Goal: Transaction & Acquisition: Obtain resource

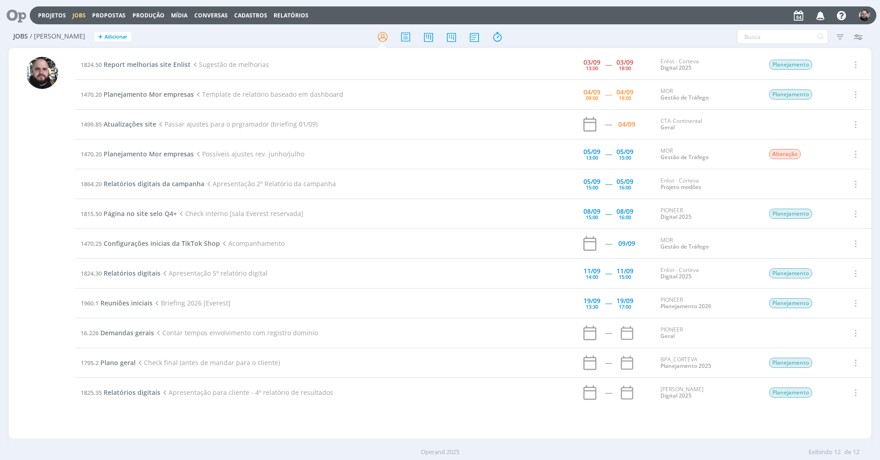
click at [109, 12] on span "Propostas" at bounding box center [108, 15] width 33 height 8
click at [229, 36] on h2 "Jobs / Minha Pauta + Adicionar" at bounding box center [152, 35] width 278 height 19
click at [323, 34] on div at bounding box center [439, 36] width 287 height 16
click at [344, 28] on div at bounding box center [439, 36] width 287 height 16
click at [657, 38] on div "Filtros Filtrar Limpar Tipo Jobs e Tarefas Data Personalizado a Situação dos jo…" at bounding box center [727, 36] width 278 height 15
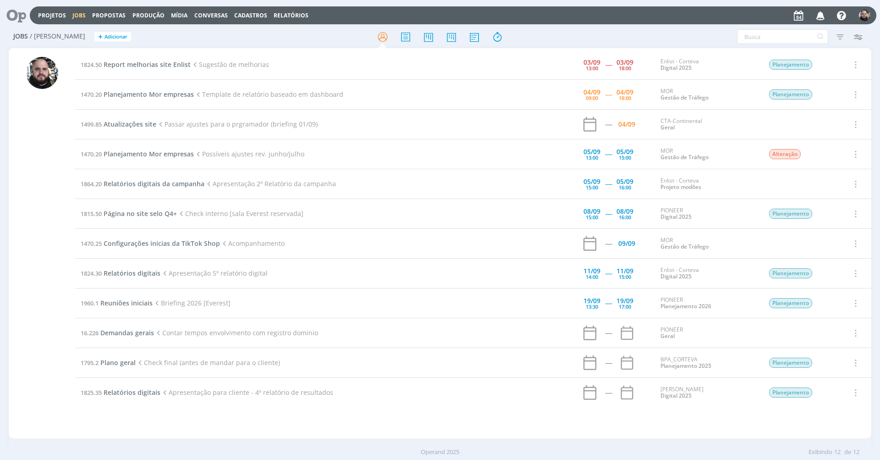
click at [631, 0] on header "Projetos Jobs Propostas Produção Mídia Conversas Cadastros Relatórios Notificaç…" at bounding box center [440, 13] width 880 height 26
click at [714, 30] on div "Filtros Filtrar Limpar Tipo Jobs e Tarefas Data Personalizado a Situação dos jo…" at bounding box center [727, 36] width 278 height 15
click at [113, 12] on span "Propostas" at bounding box center [108, 15] width 33 height 8
click at [116, 33] on link "Propostas Comerciais" at bounding box center [111, 31] width 77 height 14
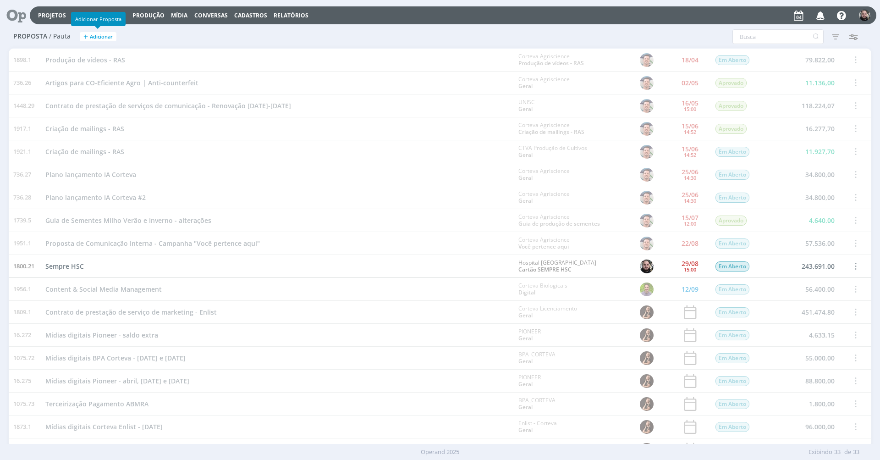
click at [95, 37] on span "Adicionar" at bounding box center [101, 37] width 23 height 6
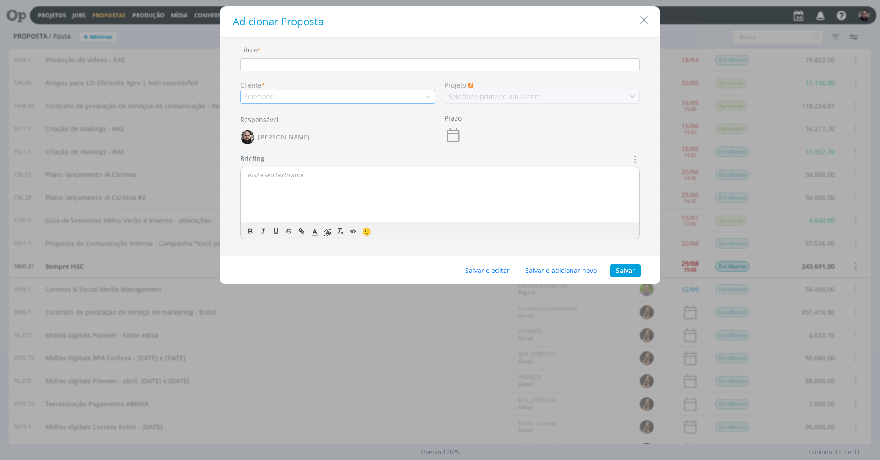
click at [312, 92] on div "Selecione" at bounding box center [337, 97] width 195 height 14
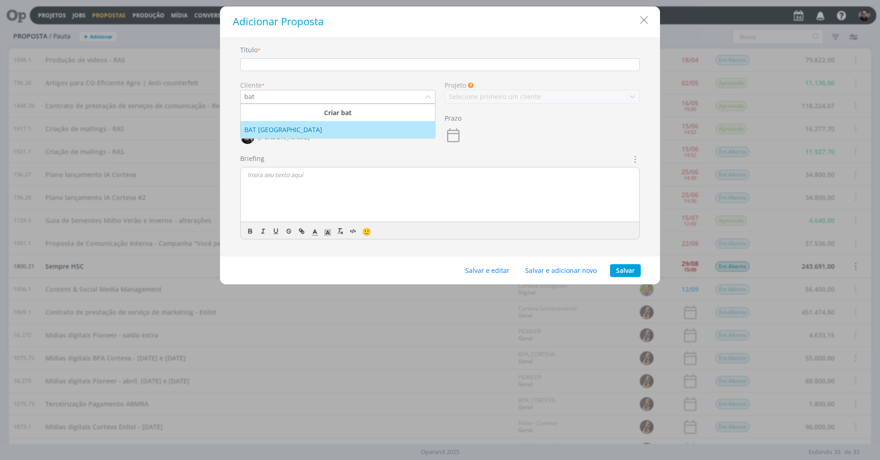
type input "bat"
click at [270, 128] on div "BAT Brasil" at bounding box center [284, 130] width 80 height 10
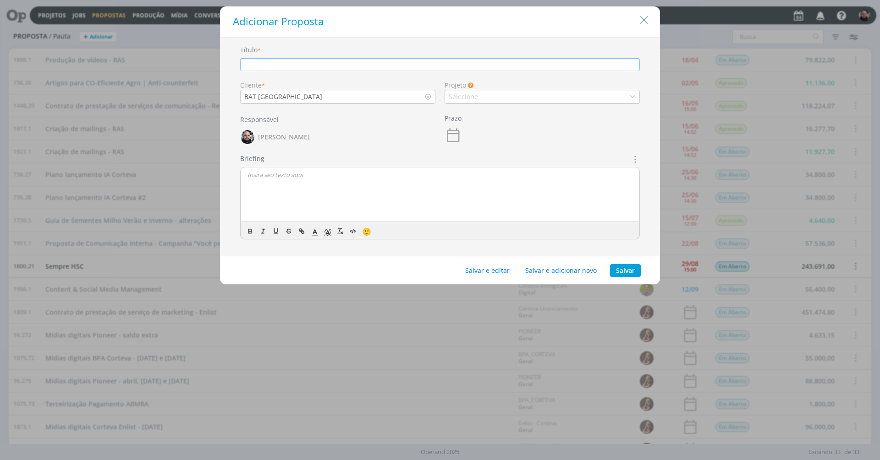
click at [320, 66] on input "dialog" at bounding box center [440, 64] width 400 height 13
click at [367, 62] on input "Desenvolvimento de Identidade Visual - ESG" at bounding box center [440, 64] width 400 height 13
click at [365, 63] on input "Desenvolvimento de Identidade Visual - ESG" at bounding box center [440, 64] width 400 height 13
type input "Desenvolvimento de Identidade Visual - ESG"
click at [470, 98] on div "Selecione" at bounding box center [464, 97] width 31 height 10
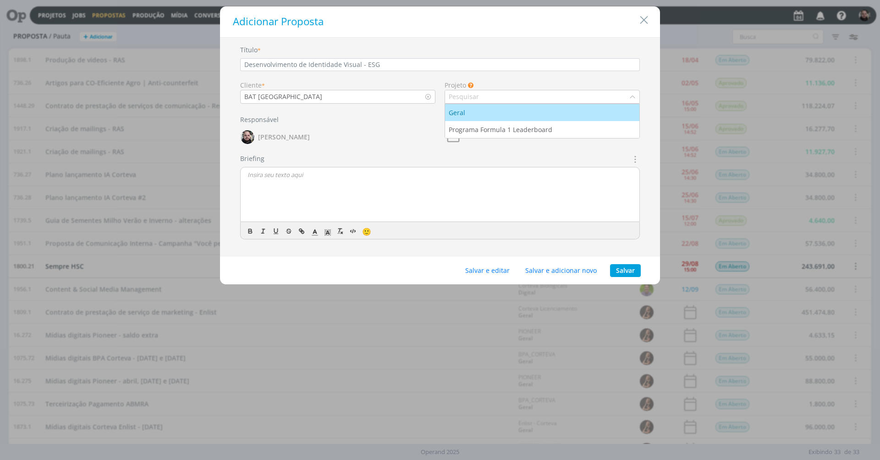
click at [484, 96] on input "dialog" at bounding box center [537, 96] width 184 height 13
click at [484, 96] on div "Selecione" at bounding box center [542, 97] width 195 height 14
type input "ESG - VIVA"
click at [478, 97] on input "ESG - VIVA" at bounding box center [537, 96] width 184 height 13
click at [498, 96] on div "Selecione" at bounding box center [542, 97] width 195 height 14
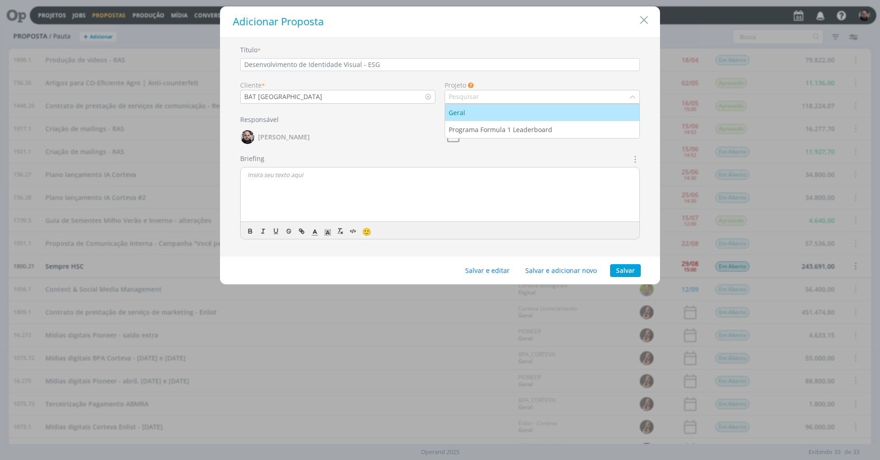
click at [516, 81] on div "Projeto As Propostas sem um projeto selecionado serão inseridas no projeto "Ger…" at bounding box center [542, 85] width 195 height 10
click at [477, 93] on div "Selecione" at bounding box center [464, 97] width 31 height 10
type input "Viva"
click at [526, 115] on li "Criar Viva" at bounding box center [542, 112] width 194 height 17
click at [628, 267] on button "Salvar" at bounding box center [625, 270] width 31 height 13
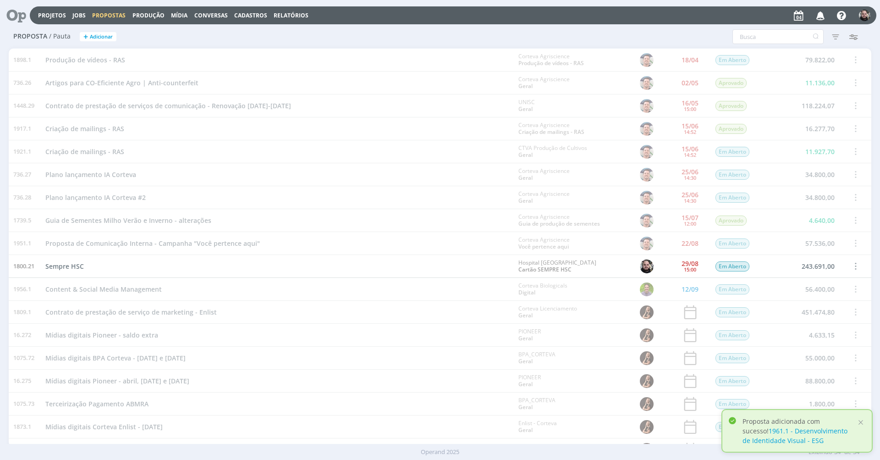
scroll to position [405, 0]
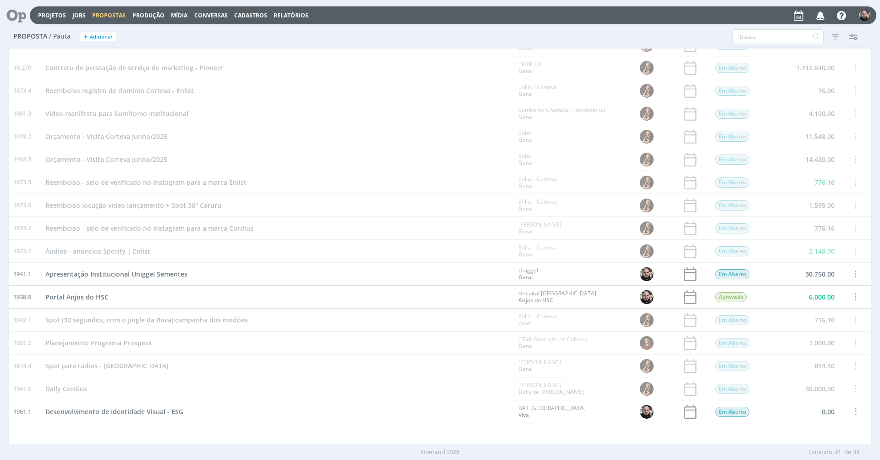
click at [852, 412] on span at bounding box center [855, 411] width 10 height 12
click at [161, 402] on div "Desenvolvimento de Identidade Visual - ESG" at bounding box center [277, 411] width 473 height 22
click at [160, 409] on span "Desenvolvimento de Identidade Visual - ESG" at bounding box center [114, 411] width 138 height 9
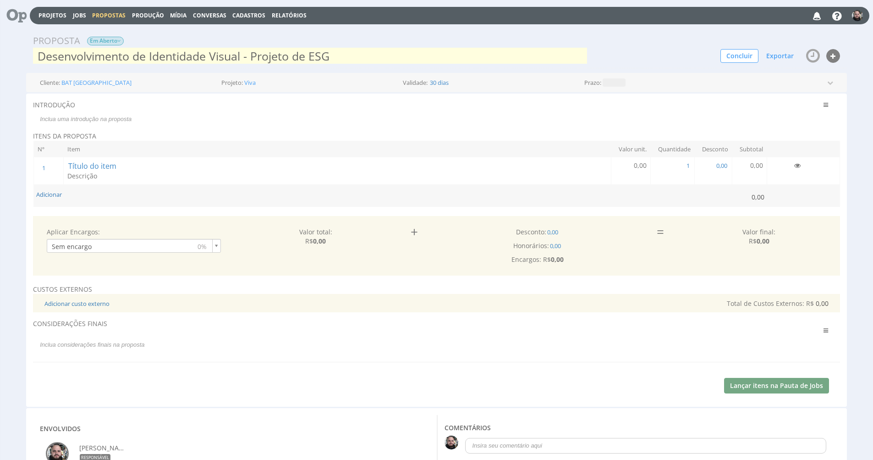
scroll to position [1, 0]
click at [412, 56] on input "Desenvolvimento de Identidade Visual - Projeto de ESG" at bounding box center [310, 55] width 554 height 18
type input "Desenvolvimento de Identidade Visual - Projeto de ESG Viva"
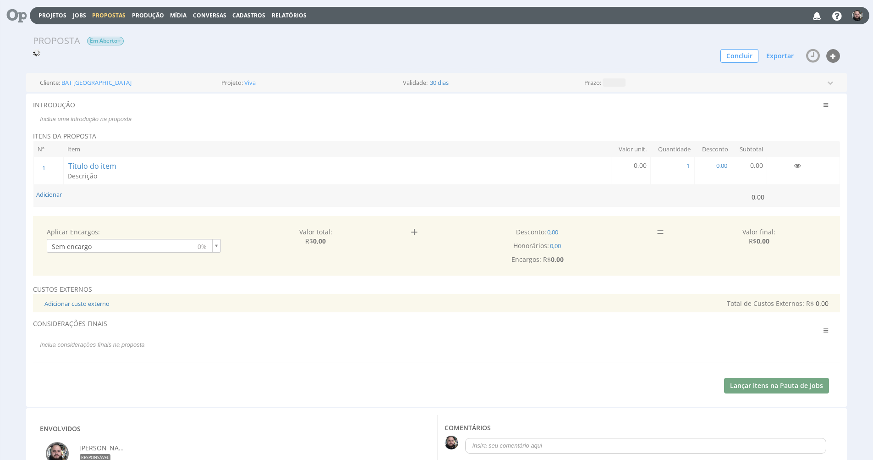
scroll to position [0, 0]
click at [96, 178] on span "Descrição" at bounding box center [82, 176] width 30 height 9
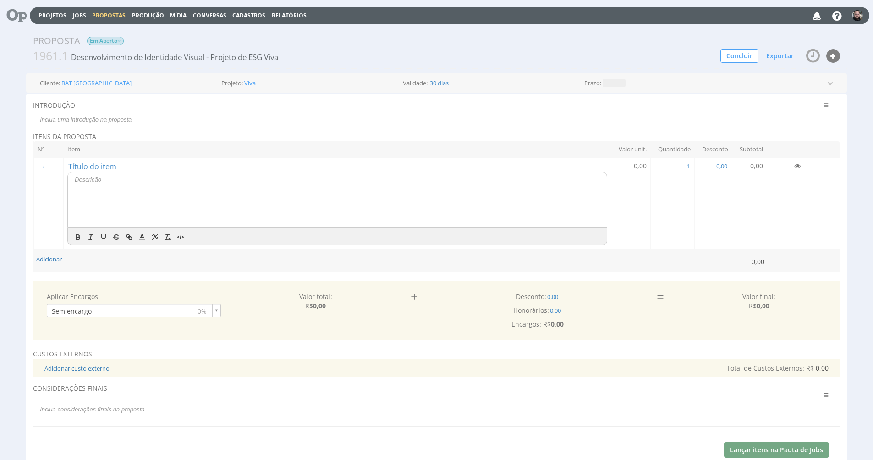
click at [99, 180] on p at bounding box center [337, 180] width 525 height 8
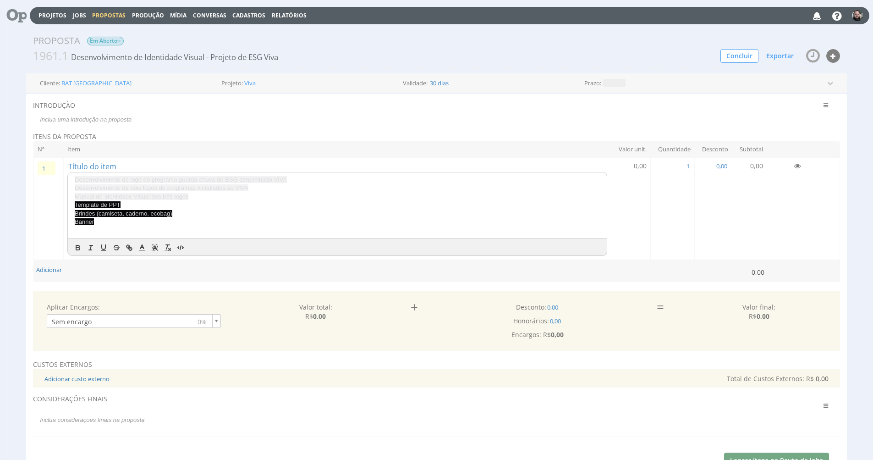
drag, startPoint x: 150, startPoint y: 219, endPoint x: 56, endPoint y: 171, distance: 104.9
click at [56, 171] on tr "1 1 Título do item Desenvolvimento de logo do programa guarda-chuva de ESG deno…" at bounding box center [437, 209] width 806 height 102
click at [141, 244] on icon at bounding box center [142, 247] width 8 height 8
click at [145, 195] on span at bounding box center [142, 198] width 7 height 7
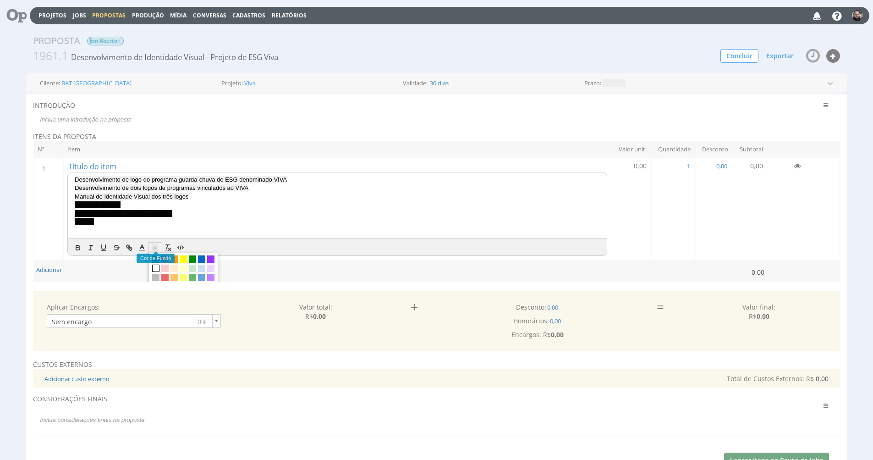
click at [154, 243] on icon at bounding box center [155, 247] width 8 height 8
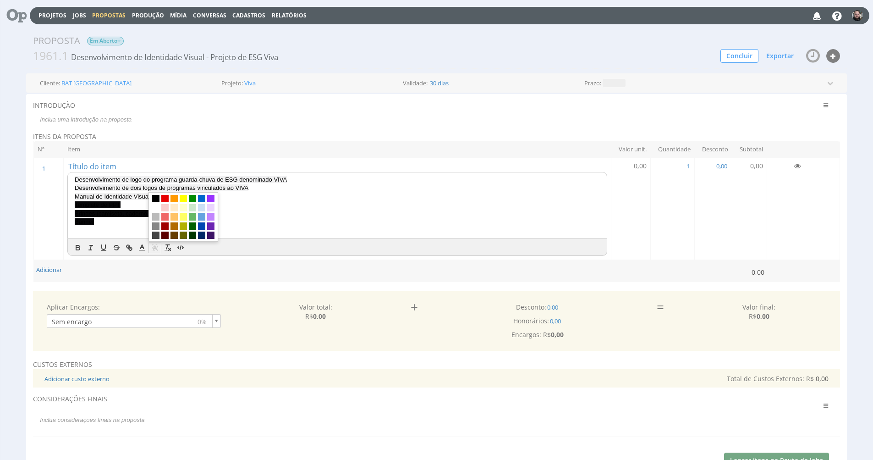
click at [307, 226] on p at bounding box center [337, 230] width 525 height 8
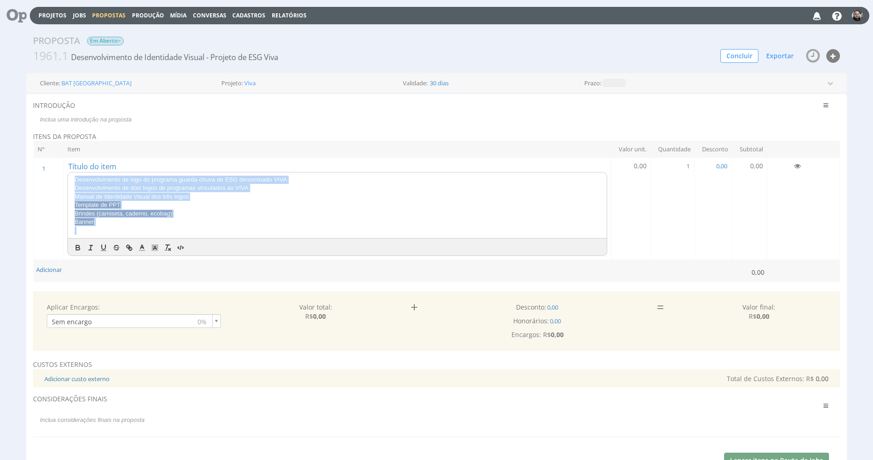
drag, startPoint x: 130, startPoint y: 225, endPoint x: 59, endPoint y: 168, distance: 91.3
click at [59, 168] on tr "1 1 Título do item Desenvolvimento de logo do programa guarda-chuva de ESG deno…" at bounding box center [437, 209] width 806 height 102
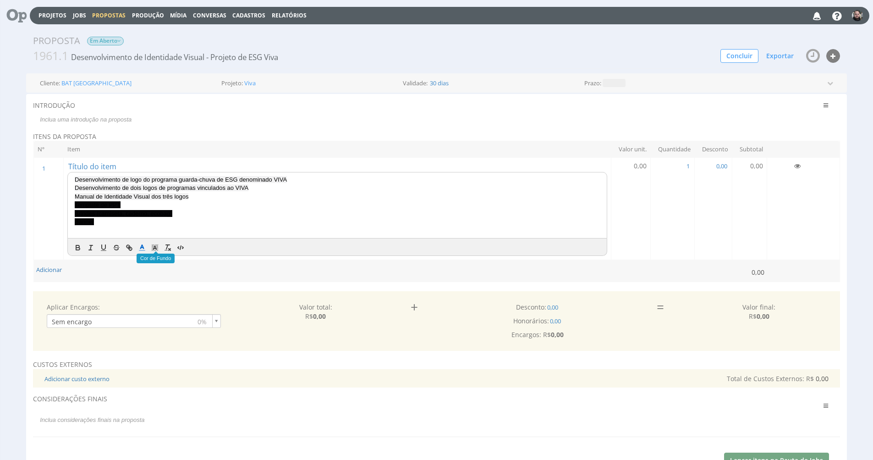
click at [141, 244] on icon at bounding box center [142, 247] width 8 height 8
click at [145, 195] on span at bounding box center [142, 198] width 7 height 7
click at [157, 243] on icon at bounding box center [155, 247] width 8 height 8
click at [155, 204] on span at bounding box center [155, 207] width 7 height 7
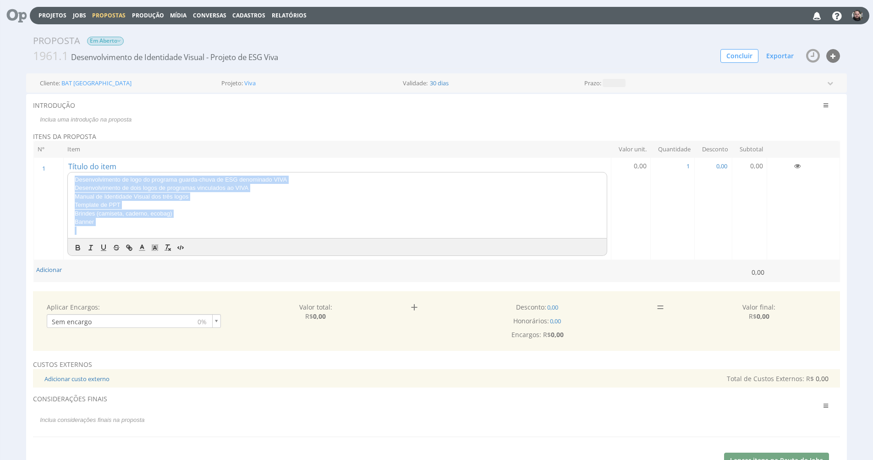
click at [241, 211] on p "Brindes (camiseta, caderno, ecobag)" at bounding box center [337, 213] width 525 height 8
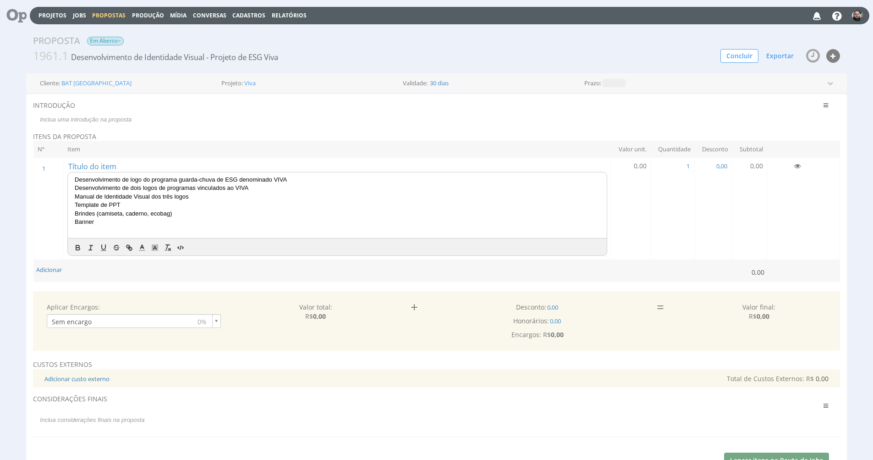
click at [138, 194] on span "Manual de Identidade Visual dos três logos" at bounding box center [132, 196] width 114 height 7
click at [302, 179] on p "Desenvolvimento de logo do programa guarda-chuva de ESG denominado VIVA" at bounding box center [337, 180] width 525 height 8
click at [267, 186] on p "Desenvolvimento de dois logos de programas vinculados ao VIVA" at bounding box center [337, 188] width 525 height 8
drag, startPoint x: 106, startPoint y: 194, endPoint x: 115, endPoint y: 197, distance: 9.3
click at [106, 194] on span "Manual de Identidade Visual dos três logos" at bounding box center [132, 196] width 114 height 7
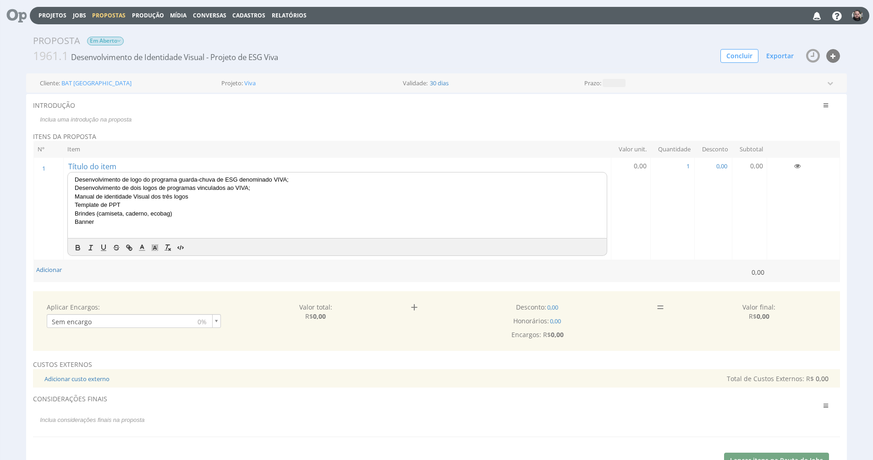
click at [137, 195] on span "Manual de identidade Visual dos três logos" at bounding box center [132, 196] width 114 height 7
click at [208, 198] on p "Manual de identidade visual dos três logos" at bounding box center [337, 196] width 525 height 8
click at [152, 194] on span "Manual de identidade visual dos três logos" at bounding box center [131, 196] width 113 height 7
click at [218, 195] on p "Manual de identidade visual básico dos três logos" at bounding box center [337, 196] width 525 height 8
click at [140, 203] on p "Template de PPT" at bounding box center [337, 205] width 525 height 8
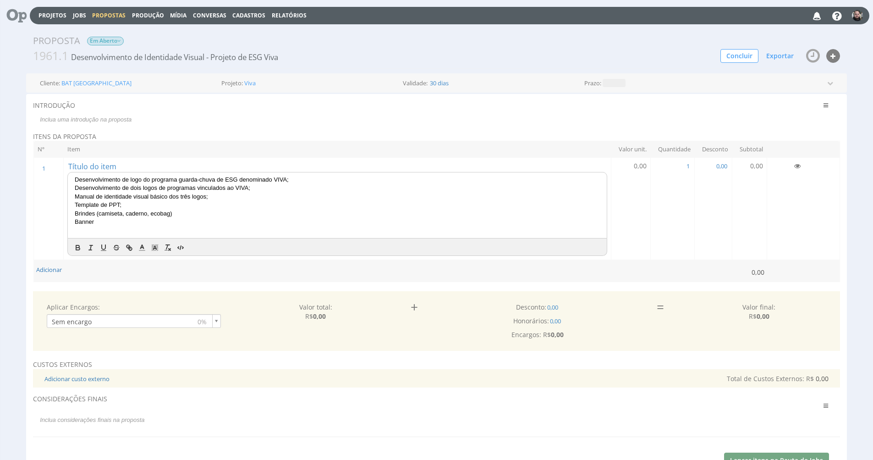
click at [131, 220] on p "Banner" at bounding box center [337, 222] width 525 height 8
drag, startPoint x: 132, startPoint y: 220, endPoint x: 71, endPoint y: 213, distance: 61.4
click at [71, 213] on div "Desenvolvimento de logo do programa guarda-chuva de ESG denominado VIVA; Desenv…" at bounding box center [337, 205] width 539 height 66
click at [137, 202] on p "Template de PPT;" at bounding box center [337, 205] width 525 height 8
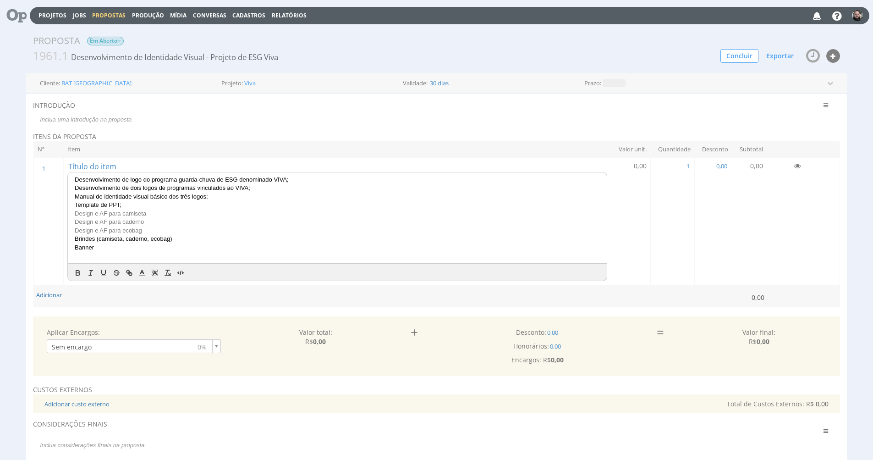
click at [118, 238] on span "Brindes (camiseta, caderno, ecobag)" at bounding box center [123, 238] width 97 height 7
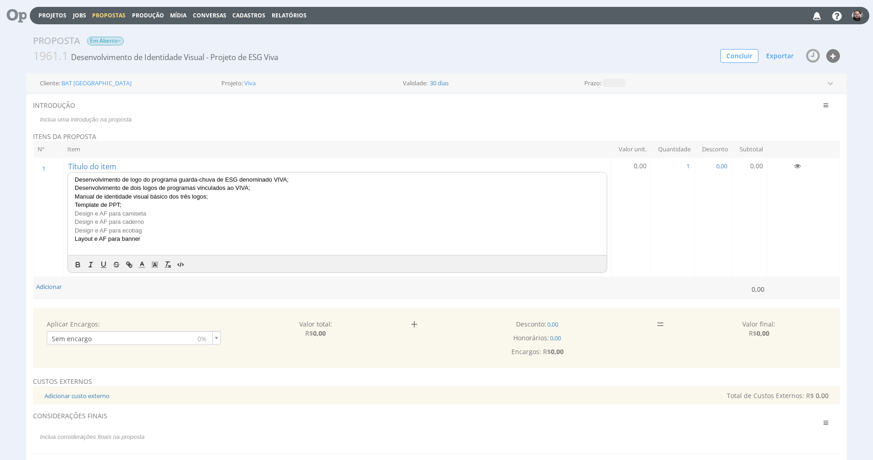
click at [151, 236] on p "Layout e AF para banner" at bounding box center [337, 239] width 525 height 8
click at [138, 201] on p "Template de PPT;" at bounding box center [337, 205] width 525 height 8
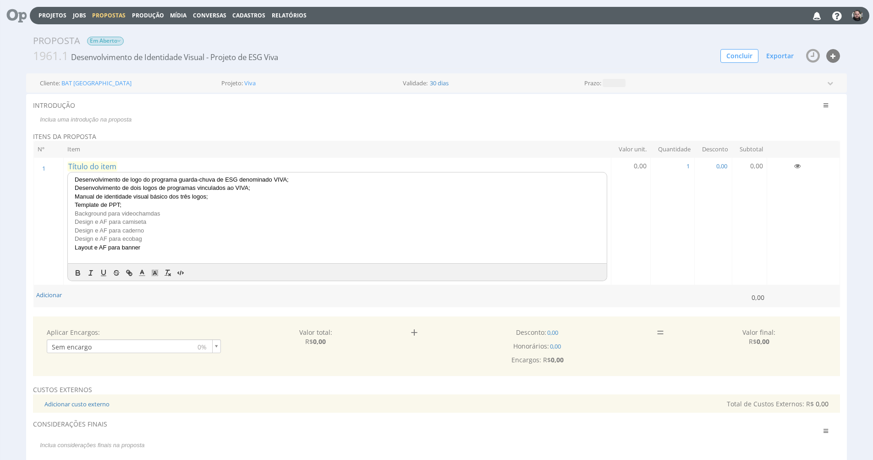
drag, startPoint x: 176, startPoint y: 247, endPoint x: 71, endPoint y: 169, distance: 130.3
click at [71, 169] on td "Título do item Desenvolvimento de logo do programa guarda-chuva de ESG denomina…" at bounding box center [338, 221] width 548 height 127
click at [143, 273] on line at bounding box center [142, 273] width 2 height 0
click at [141, 220] on span at bounding box center [142, 223] width 7 height 7
click at [229, 237] on p "Design e AF para ecobag" at bounding box center [337, 239] width 525 height 8
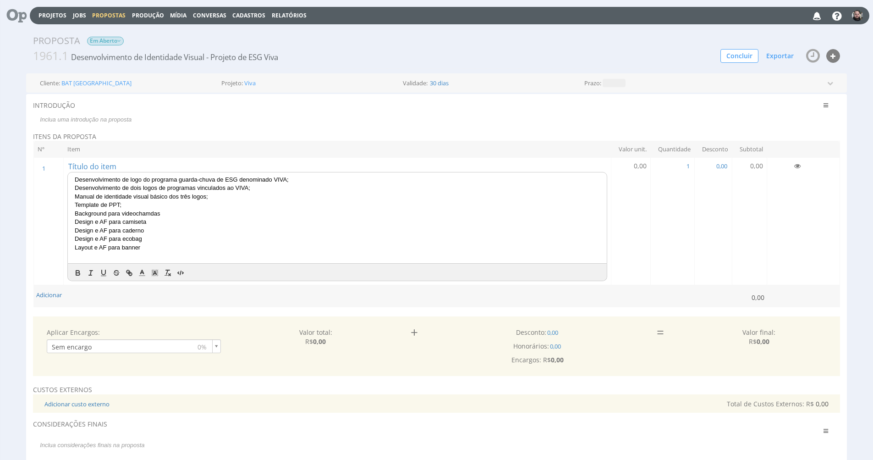
click at [165, 211] on p "Background para videochamdas" at bounding box center [337, 213] width 525 height 8
click at [176, 222] on p "Design e AF para camiseta" at bounding box center [337, 222] width 525 height 8
click at [150, 213] on span "Background para videochamdas;" at bounding box center [118, 213] width 87 height 7
click at [170, 222] on p "Design e AF para camiseta" at bounding box center [337, 222] width 525 height 8
click at [166, 228] on p "Design e AF para caderno" at bounding box center [337, 230] width 525 height 8
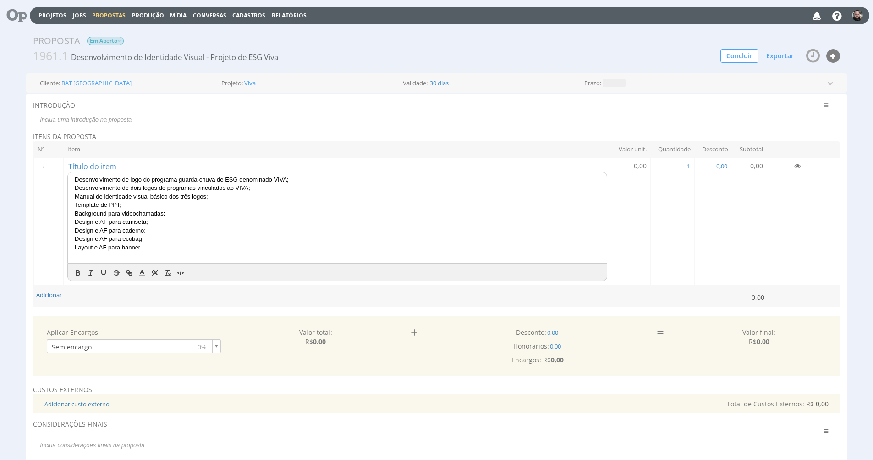
click at [164, 236] on p "Design e AF para ecobag" at bounding box center [337, 239] width 525 height 8
click at [155, 243] on p "Layout e AF para banner" at bounding box center [337, 247] width 525 height 8
click at [141, 205] on p "Template de PPT;" at bounding box center [337, 205] width 525 height 8
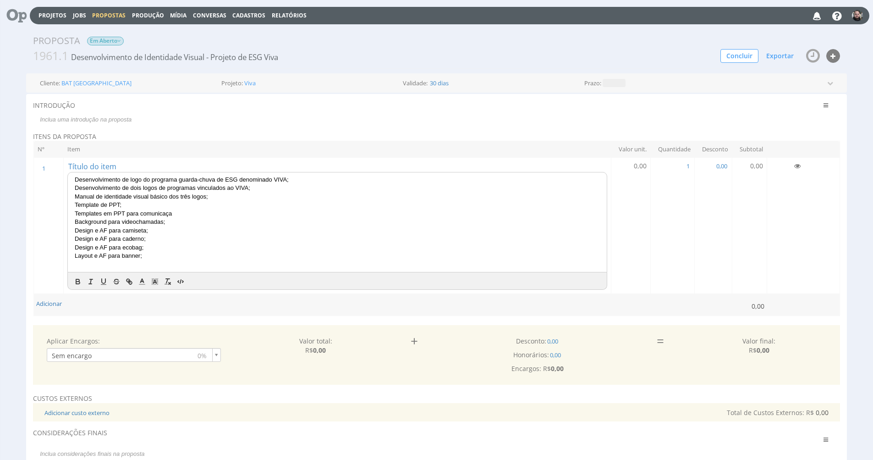
click at [156, 212] on span "Templates em PPT para comunicaça" at bounding box center [123, 213] width 97 height 7
click at [155, 212] on p "Arquiv" at bounding box center [337, 213] width 525 height 8
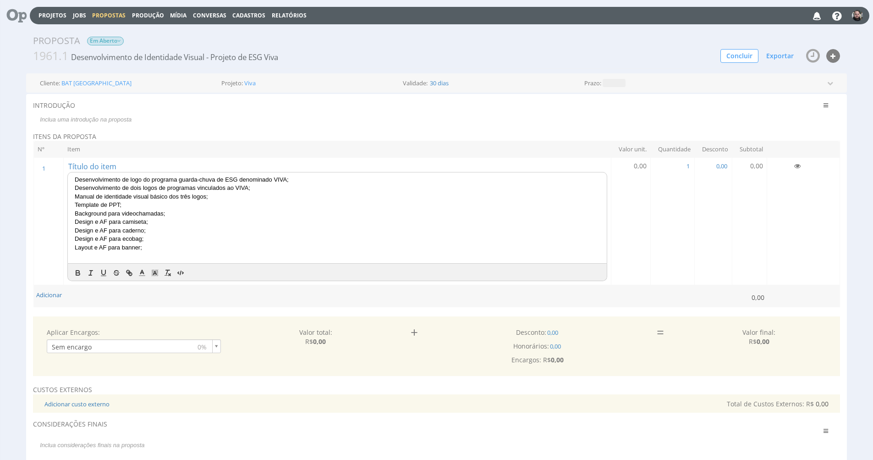
click at [185, 247] on p "Layout e AF para banner;" at bounding box center [337, 247] width 525 height 8
click at [229, 195] on p "Manual de identidade visual básico dos três logos;" at bounding box center [337, 196] width 525 height 8
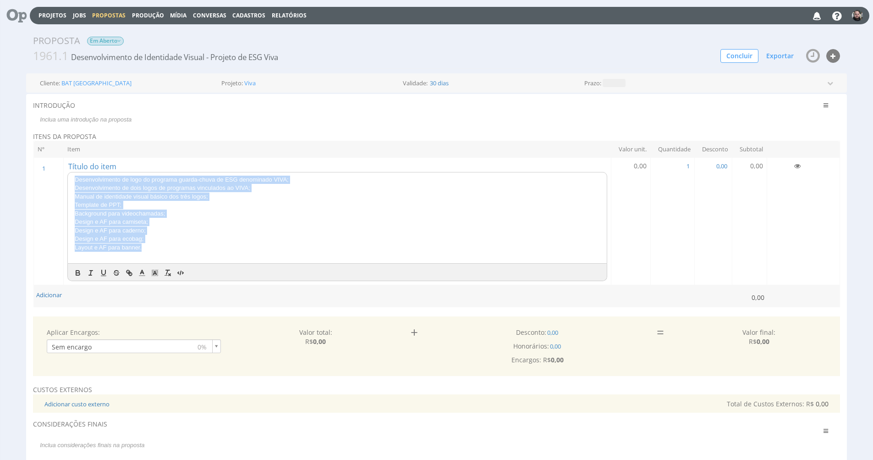
drag, startPoint x: 190, startPoint y: 245, endPoint x: 65, endPoint y: 170, distance: 145.6
click at [65, 170] on td "Título do item Desenvolvimento de logo do programa guarda-chuva de ESG denomina…" at bounding box center [338, 221] width 548 height 127
copy div "Desenvolvimento de logo do programa guarda-chuva de ESG denominado VIVA; Desenv…"
click at [59, 293] on button "Adicionar" at bounding box center [49, 295] width 26 height 9
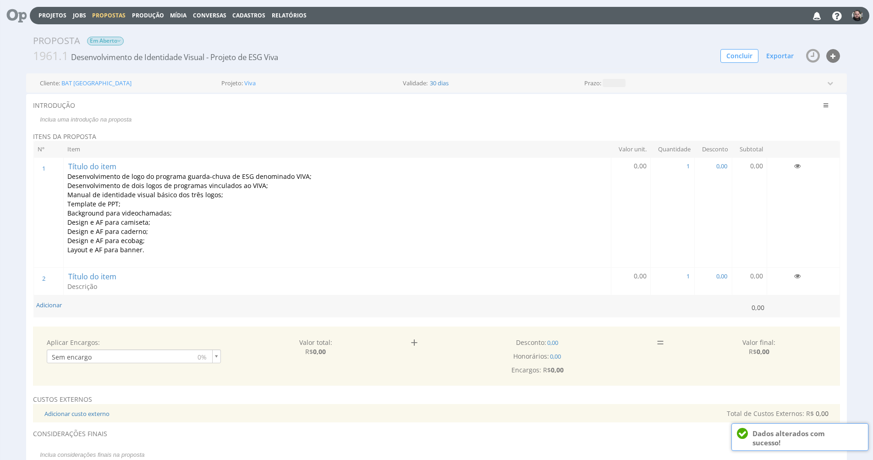
click at [105, 279] on td "Título do item Descrição" at bounding box center [338, 280] width 548 height 27
click at [96, 282] on span "Descrição" at bounding box center [82, 286] width 30 height 9
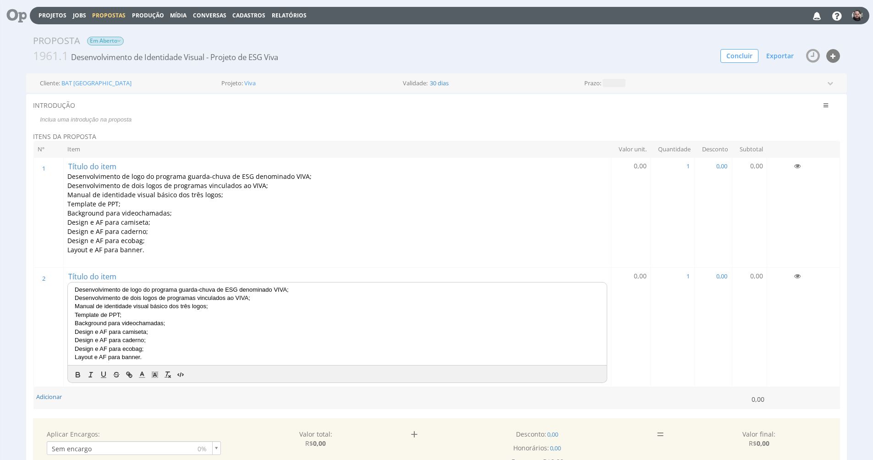
click at [218, 302] on p "Manual de identidade visual básico dos três logos;" at bounding box center [337, 306] width 525 height 8
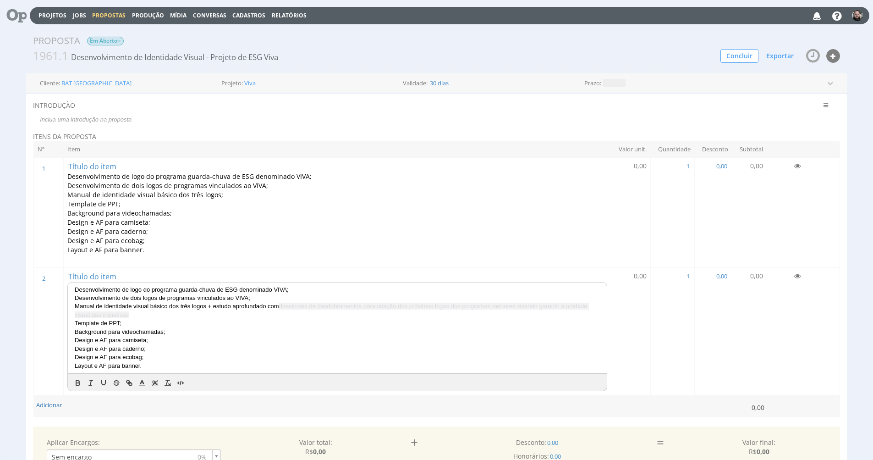
drag, startPoint x: 282, startPoint y: 298, endPoint x: 295, endPoint y: 309, distance: 16.9
click at [295, 309] on p "Manual de identidade visual básico dos três logos + estudo aprofundado com dire…" at bounding box center [337, 310] width 525 height 17
click at [143, 380] on polyline at bounding box center [142, 382] width 3 height 4
click at [145, 330] on span at bounding box center [142, 333] width 7 height 7
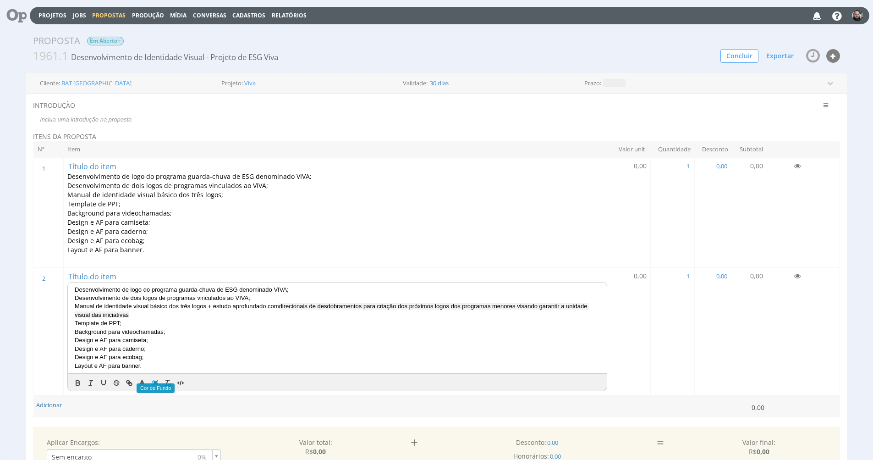
click at [155, 381] on polyline at bounding box center [155, 383] width 3 height 4
click at [157, 339] on span at bounding box center [155, 342] width 7 height 7
click at [236, 302] on span "Manual de identidade visual básico dos três logos + estudo aprofundado com dire…" at bounding box center [333, 309] width 516 height 15
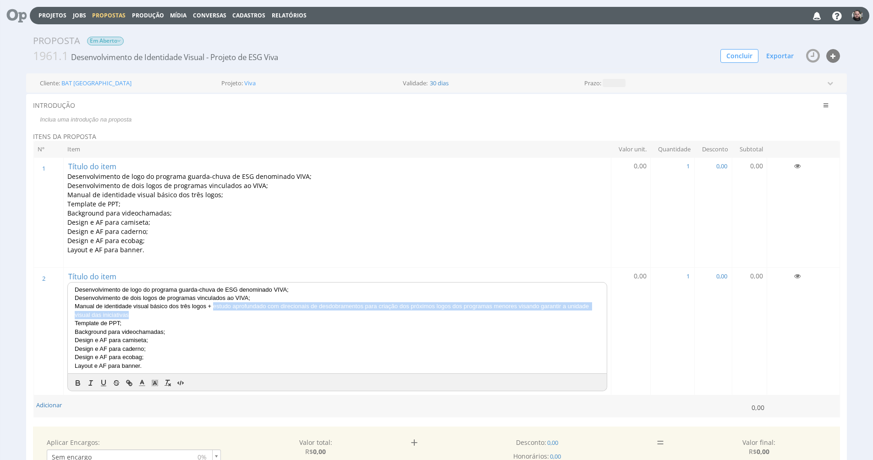
drag, startPoint x: 215, startPoint y: 301, endPoint x: 222, endPoint y: 304, distance: 7.6
click at [222, 304] on p "Manual de identidade visual básico dos três logos + estudo aprofundado com dire…" at bounding box center [337, 310] width 525 height 17
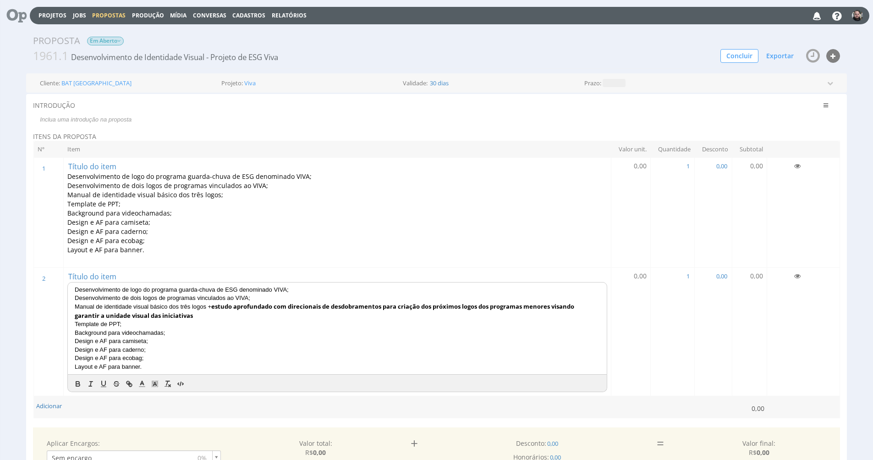
click at [217, 306] on p "Manual de identidade visual básico dos três logos + estudo aprofundado com dire…" at bounding box center [337, 311] width 525 height 18
click at [232, 311] on p "Manual de identidade visual básico dos três logos + estudo aprofundado com dire…" at bounding box center [337, 311] width 525 height 18
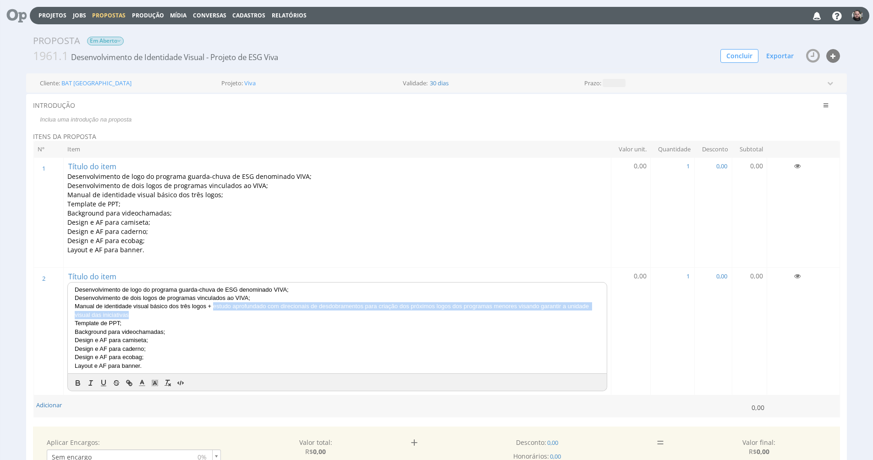
drag, startPoint x: 214, startPoint y: 300, endPoint x: 220, endPoint y: 303, distance: 6.4
click at [220, 303] on p "Manual de identidade visual básico dos três logos + estudo aprofundado com dire…" at bounding box center [337, 310] width 525 height 17
click at [89, 379] on icon "button" at bounding box center [91, 383] width 8 height 8
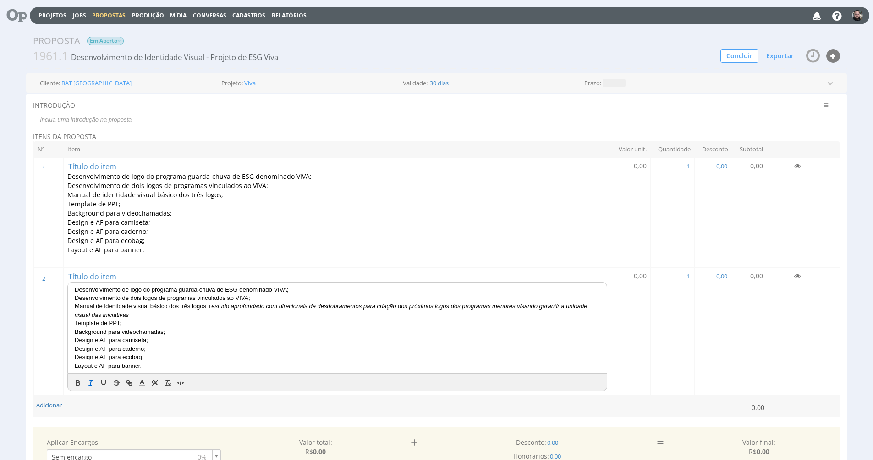
click at [213, 319] on p "Template de PPT;" at bounding box center [337, 323] width 525 height 8
click at [520, 302] on em "estudo aprofundado com direcionais de desdobramentos para criação dos próximos …" at bounding box center [332, 309] width 514 height 15
drag, startPoint x: 520, startPoint y: 300, endPoint x: 523, endPoint y: 303, distance: 4.9
click at [523, 303] on p "Manual de identidade visual básico dos três logos + estudo aprofundado com dire…" at bounding box center [337, 310] width 525 height 17
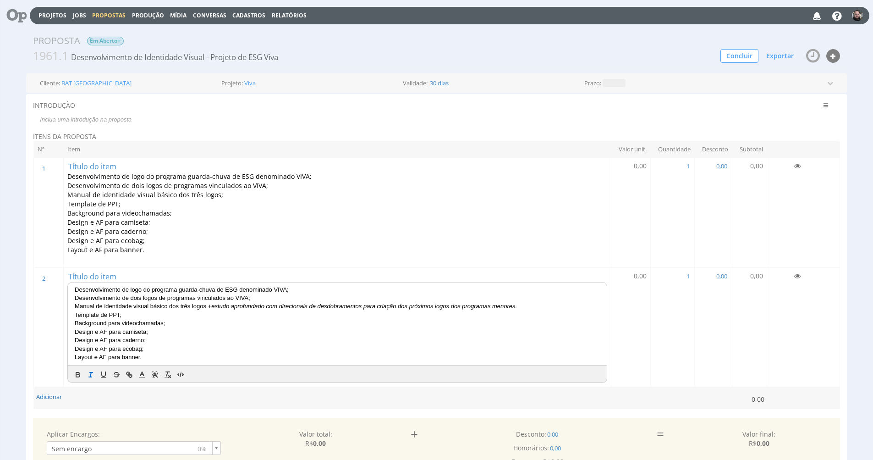
drag, startPoint x: 209, startPoint y: 301, endPoint x: 527, endPoint y: 300, distance: 318.0
click at [532, 304] on div "Desenvolvimento de logo do programa guarda-chuva de ESG denominado VIVA; Desenv…" at bounding box center [337, 323] width 539 height 82
drag, startPoint x: 527, startPoint y: 300, endPoint x: 324, endPoint y: 304, distance: 203.5
click at [360, 304] on div "Desenvolvimento de logo do programa guarda-chuva de ESG denominado VIVA; Desenv…" at bounding box center [337, 323] width 539 height 82
click at [304, 311] on p "Template de PPT;" at bounding box center [337, 315] width 525 height 8
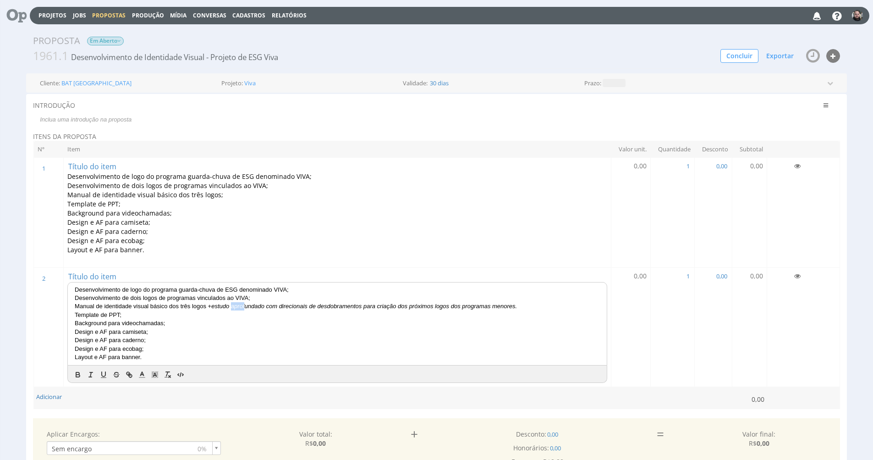
drag, startPoint x: 235, startPoint y: 300, endPoint x: 247, endPoint y: 300, distance: 12.4
click at [247, 302] on em "estudo aprofundado com direcionais de desdobramentos para criação dos próximos …" at bounding box center [364, 305] width 306 height 7
click at [222, 302] on em "estudo aprofundado com direcionais de desdobramentos para criação dos próximos …" at bounding box center [364, 305] width 306 height 7
drag, startPoint x: 216, startPoint y: 301, endPoint x: 334, endPoint y: 299, distance: 117.8
click at [334, 302] on em "estudo aprofundado com direcionais de desdobramentos para criação dos próximos …" at bounding box center [364, 305] width 306 height 7
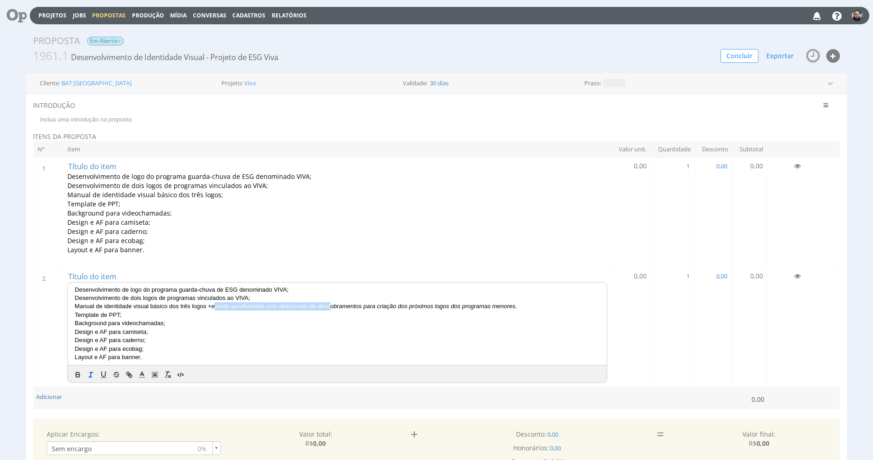
click at [263, 302] on em "estudo aprofundado com direcionais de desdobramentos para criação dos próximos …" at bounding box center [364, 305] width 306 height 7
click at [280, 302] on em "estudo aprofundado com direcionais de desdobramentos para criação dos próximos …" at bounding box center [364, 305] width 306 height 7
click at [344, 302] on em "estudo aprofundado e definição de direcionais de desdobramentos para criação do…" at bounding box center [376, 305] width 331 height 7
drag, startPoint x: 337, startPoint y: 300, endPoint x: 394, endPoint y: 296, distance: 57.4
click at [394, 302] on em "estudo aprofundado e definição de direcionais de desdobramentos para criação do…" at bounding box center [376, 305] width 331 height 7
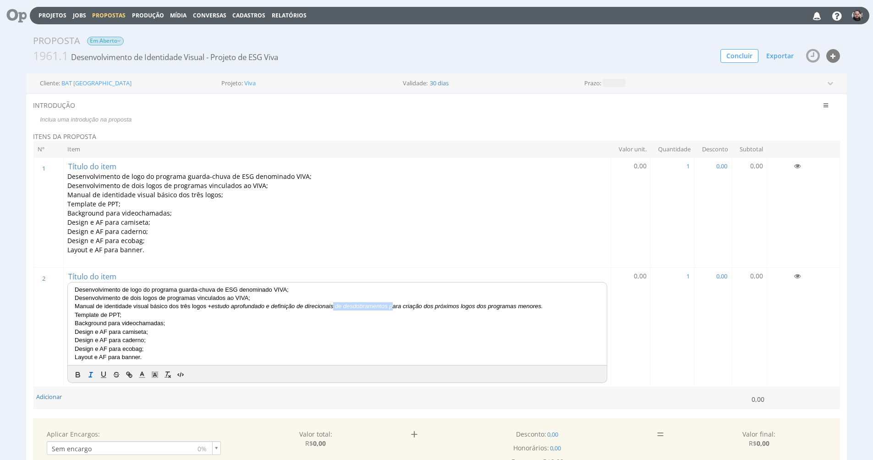
click at [394, 302] on em "estudo aprofundado e definição de direcionais de desdobramentos para criação do…" at bounding box center [376, 305] width 331 height 7
drag, startPoint x: 390, startPoint y: 300, endPoint x: 339, endPoint y: 300, distance: 51.8
click at [339, 302] on em "estudo aprofundado e definição de direcionais de desdobramentos para criação do…" at bounding box center [376, 305] width 331 height 7
click at [167, 302] on span "Manual de identidade visual básico dos três logos +" at bounding box center [143, 305] width 137 height 7
click at [132, 302] on span "Manual de identidade visual avançado dos três logos +" at bounding box center [147, 305] width 145 height 7
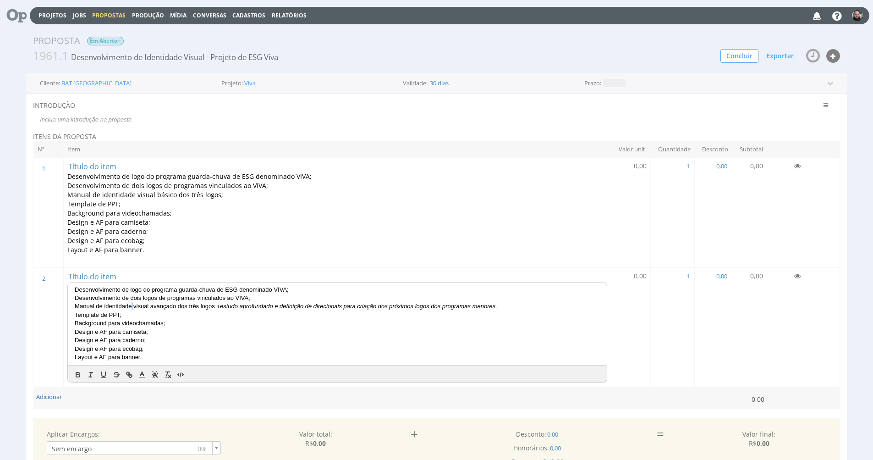
click at [132, 302] on span "Manual de identidade visual avançado dos três logos +" at bounding box center [147, 305] width 145 height 7
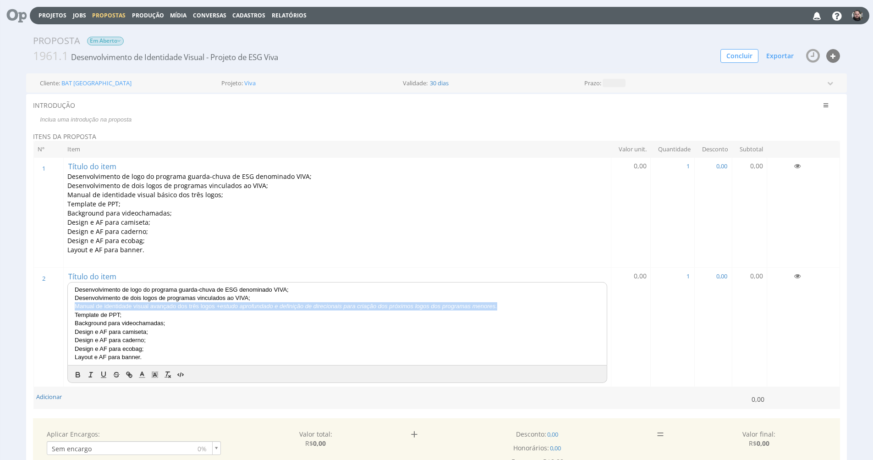
click at [132, 302] on span "Manual de identidade visual avançado dos três logos +" at bounding box center [147, 305] width 145 height 7
click at [235, 302] on em "estudo aprofundado e definição de direcionais para criação dos próximos logos d…" at bounding box center [358, 305] width 277 height 7
drag, startPoint x: 217, startPoint y: 300, endPoint x: 517, endPoint y: 301, distance: 300.6
click at [517, 302] on p "Manual de identidade visual avançado dos três logos + estudo aprofundado e defi…" at bounding box center [337, 306] width 525 height 8
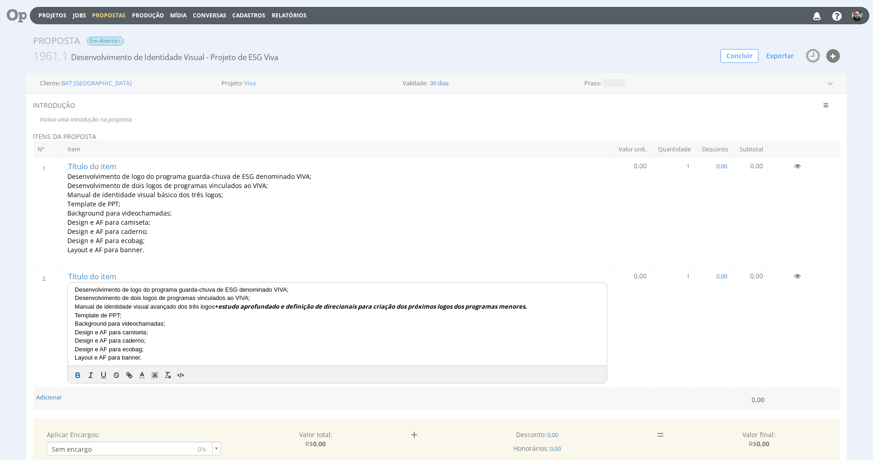
click at [517, 319] on p "Background para videochamadas;" at bounding box center [337, 323] width 525 height 8
drag, startPoint x: 217, startPoint y: 300, endPoint x: 542, endPoint y: 298, distance: 324.5
click at [542, 302] on p "Manual de identidade visual avançado dos três logos + estudo aprofundado e defi…" at bounding box center [337, 306] width 525 height 9
click at [162, 345] on p "Design e AF para ecobag;" at bounding box center [337, 349] width 525 height 8
click at [152, 236] on p "Design e AF para ecobag;" at bounding box center [337, 240] width 540 height 9
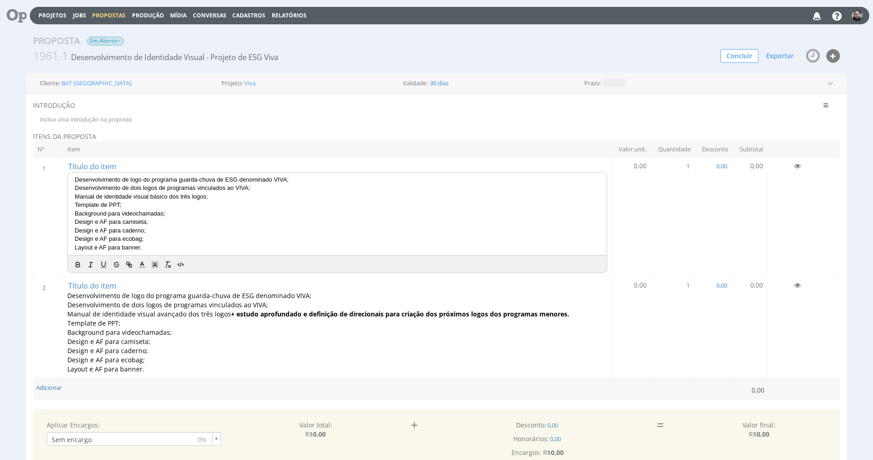
click at [154, 243] on p "Layout e AF para banner." at bounding box center [337, 247] width 525 height 8
click at [161, 167] on td "Título do item Desenvolvimento de logo do programa guarda-chuva de ESG denomina…" at bounding box center [338, 217] width 548 height 119
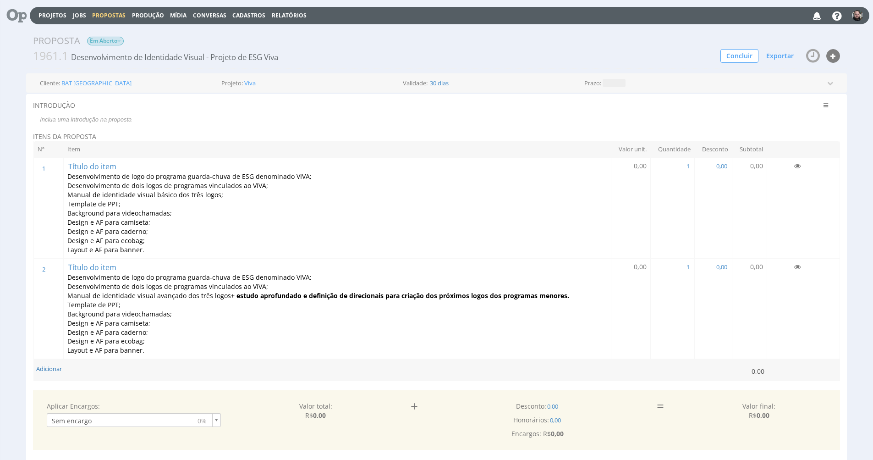
click at [132, 167] on td "Título do item Desenvolvimento de logo do programa guarda-chuva de ESG denomina…" at bounding box center [338, 208] width 548 height 101
click at [101, 161] on span "Título do item" at bounding box center [92, 166] width 50 height 10
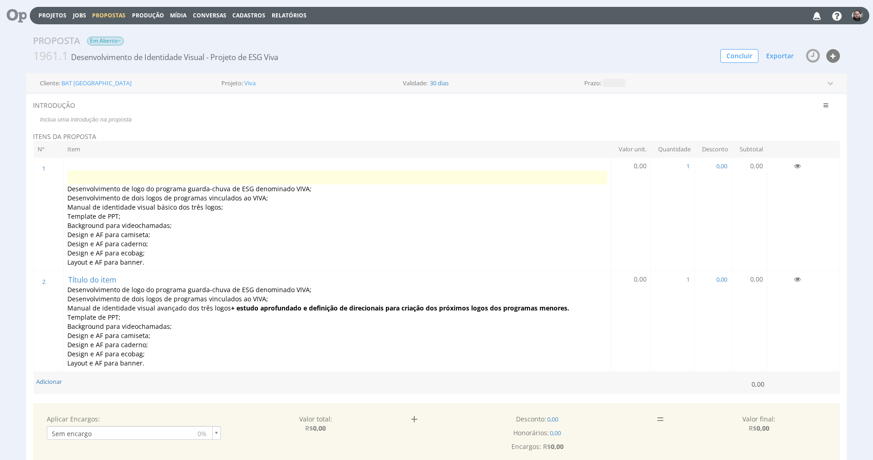
click at [101, 161] on form at bounding box center [337, 172] width 540 height 23
click at [114, 176] on input at bounding box center [337, 177] width 540 height 14
type input "P"
type input "Identidade visual para o VIVA + 2 programas secundários"
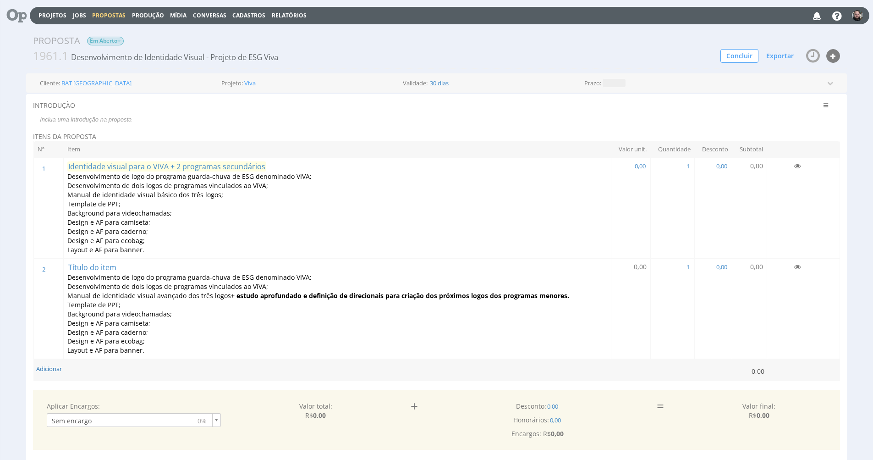
click at [181, 163] on span "Identidade visual para o VIVA + 2 programas secundários" at bounding box center [166, 166] width 199 height 10
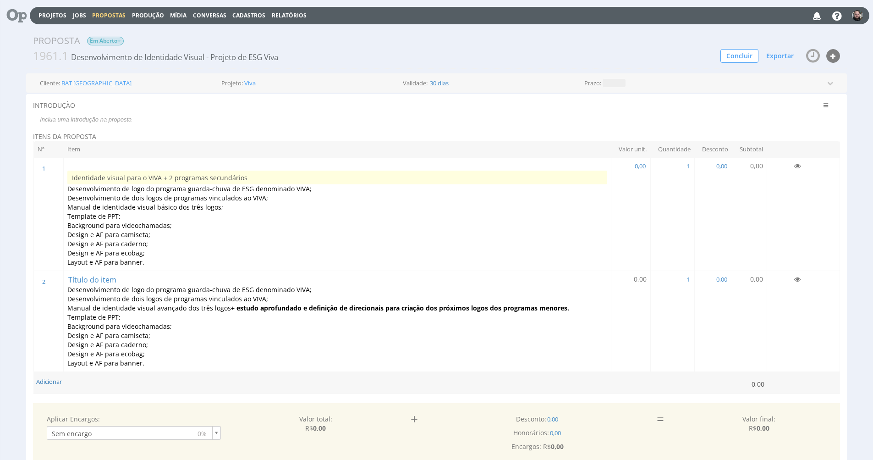
click at [180, 173] on input "Identidade visual para o VIVA + 2 programas secundários" at bounding box center [337, 177] width 540 height 14
click at [106, 276] on span "Título do item" at bounding box center [92, 279] width 50 height 10
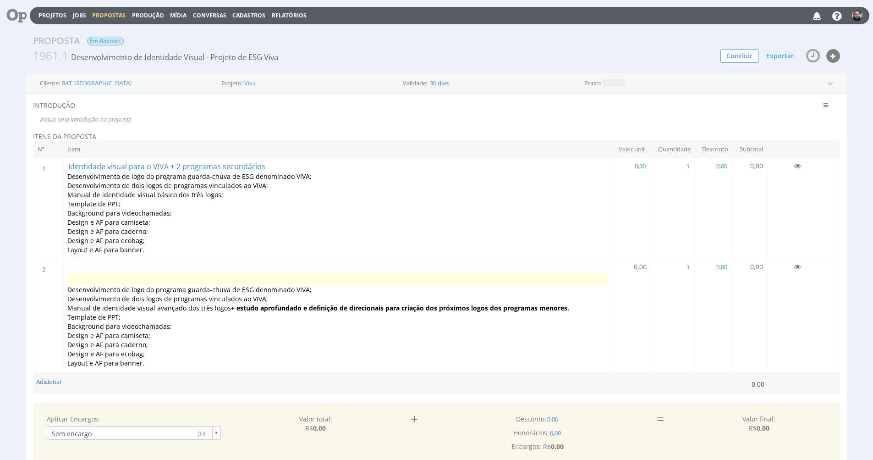
click at [130, 273] on input at bounding box center [337, 278] width 540 height 14
type input "Identidade visual para o VIVA + 2 programas secundários + MIV avançado e estudo…"
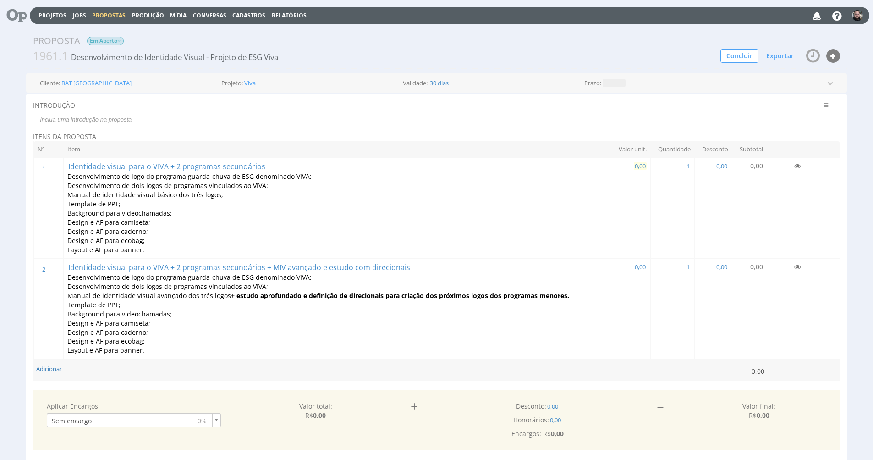
click at [638, 168] on span "0,00" at bounding box center [640, 166] width 13 height 8
type input "20.300,00"
click at [628, 263] on span "0,00" at bounding box center [634, 267] width 13 height 8
type input "36.000,00"
click at [524, 300] on p "Template de PPT;" at bounding box center [334, 304] width 534 height 9
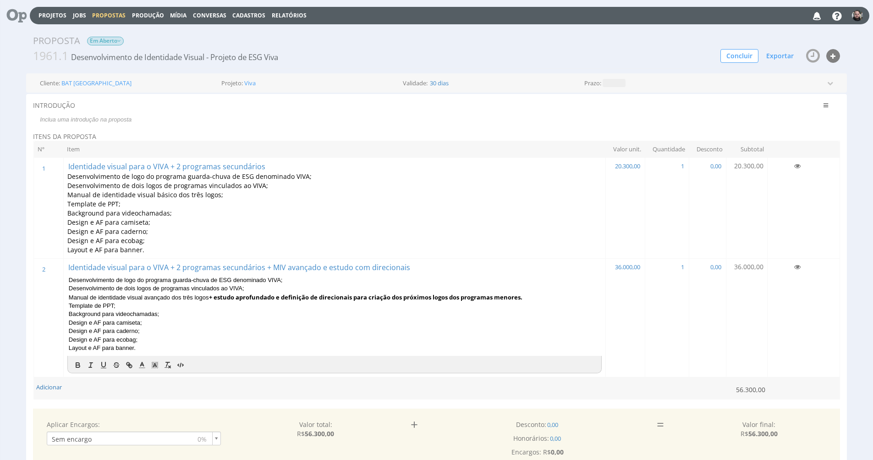
click at [522, 293] on strong "+ estudo aprofundado e definição de direcionais para criação dos próximos logos…" at bounding box center [365, 297] width 313 height 8
click at [539, 293] on p "Manual de identidade visual avançado dos três logos + estudo aprofundado e defi…" at bounding box center [335, 297] width 520 height 9
click at [29, 220] on div "INTRODUÇÃO Clique aqui para cadastrar uma Introdução predefinida. Itens da prop…" at bounding box center [436, 414] width 821 height 640
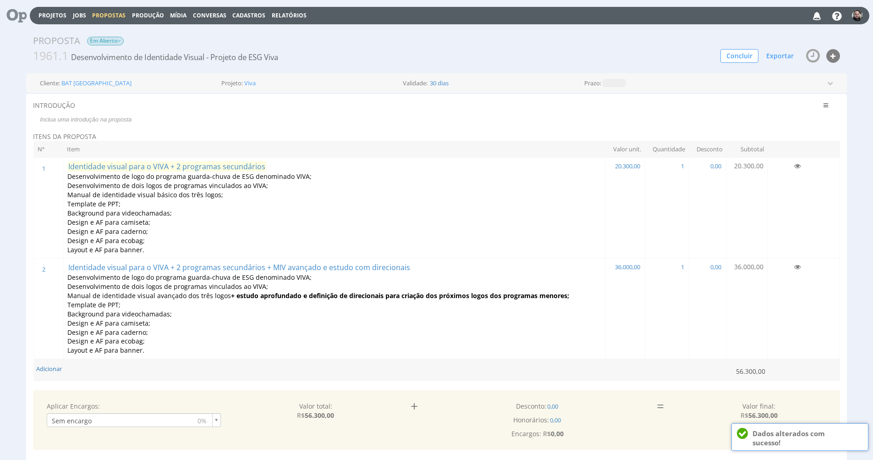
click at [139, 166] on span "Identidade visual para o VIVA + 2 programas secundários" at bounding box center [166, 166] width 199 height 10
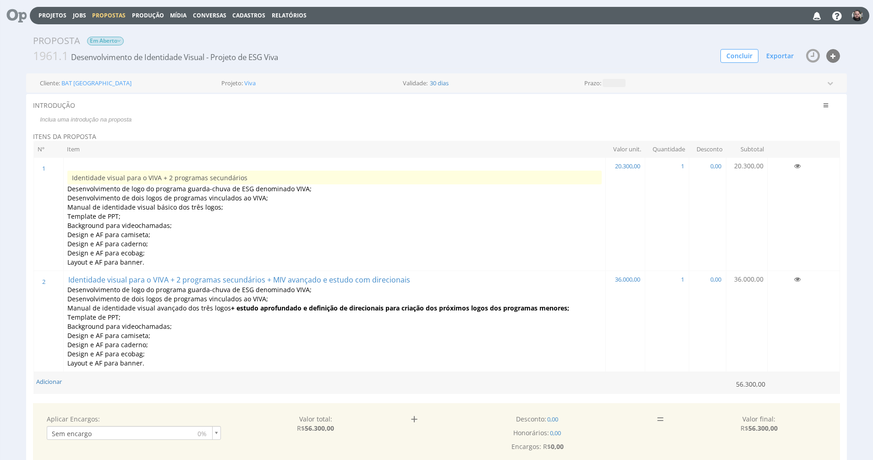
click at [16, 213] on div "Proposta Em Aberto 1961.1 Desenvolvimento de Identidade Visual - Projeto de ESG…" at bounding box center [436, 465] width 873 height 881
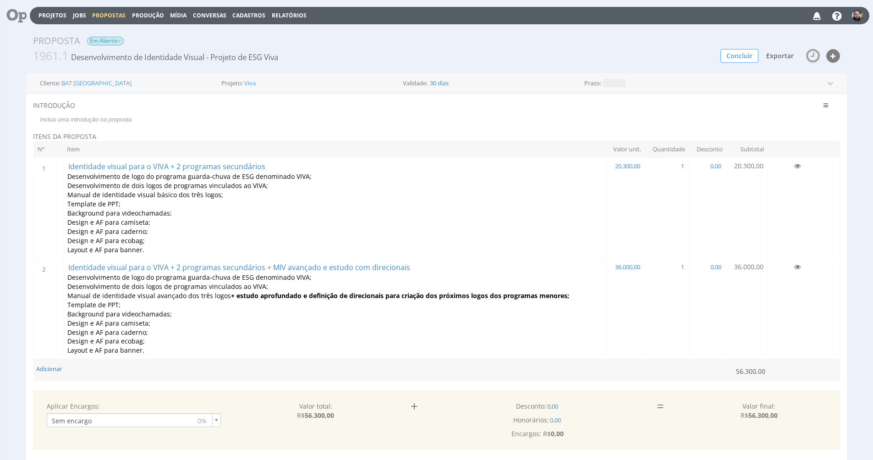
click at [781, 56] on span "Exportar" at bounding box center [779, 55] width 27 height 9
click at [727, 74] on link "Gerar PDF" at bounding box center [749, 73] width 99 height 12
click at [159, 191] on span "Manual de identidade visual básico dos três logos;" at bounding box center [145, 194] width 156 height 9
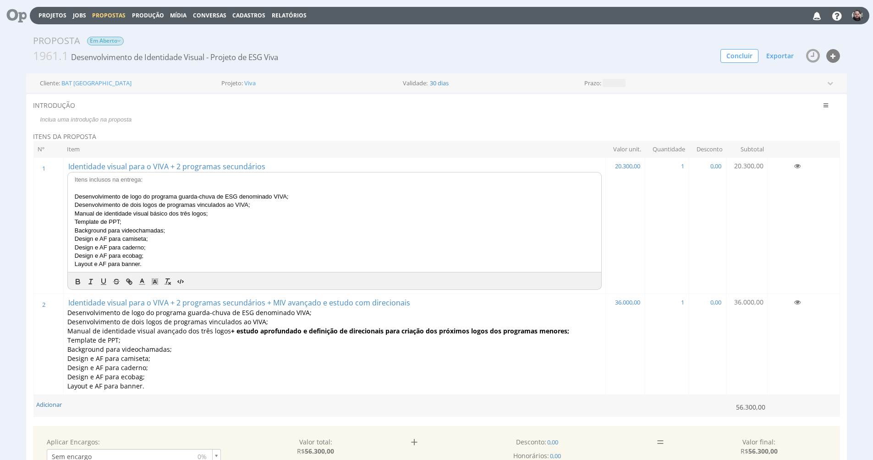
click at [102, 180] on p "Itens inclusos na entrega:" at bounding box center [335, 180] width 520 height 8
click at [77, 193] on span "Desenvolvimento de logo do programa guarda-chuva de ESG denominado VIVA;" at bounding box center [182, 196] width 214 height 7
click at [96, 180] on strong "Itens inclusos na entrega:" at bounding box center [113, 180] width 77 height 8
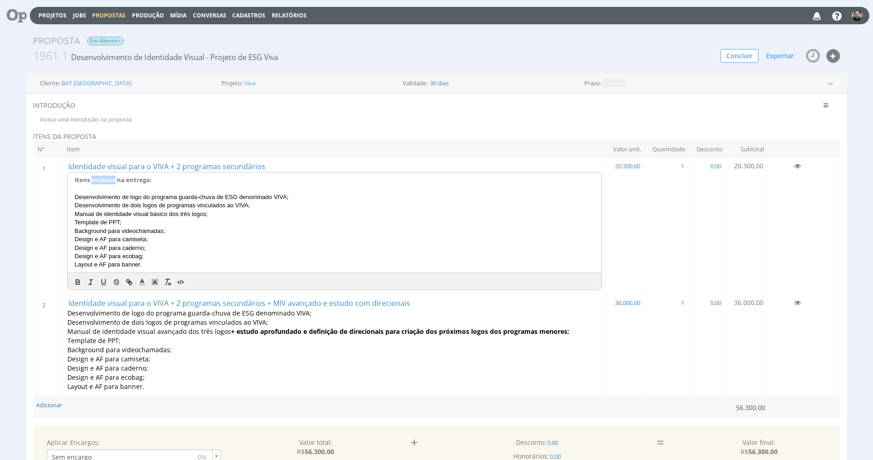
click at [96, 180] on strong "Itens inclusos na entrega:" at bounding box center [113, 180] width 77 height 8
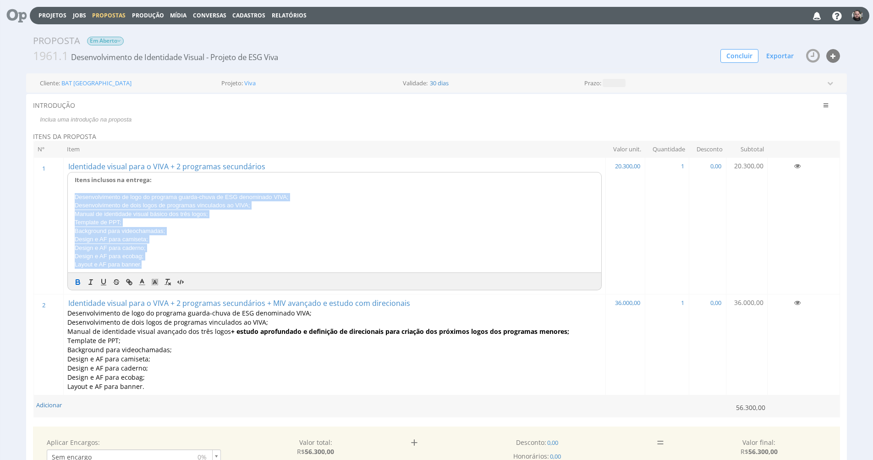
drag, startPoint x: 148, startPoint y: 263, endPoint x: 76, endPoint y: 196, distance: 98.3
click at [76, 196] on div "Itens inclusos na entrega: Desenvolvimento de logo do programa guarda-chuva de …" at bounding box center [334, 222] width 533 height 100
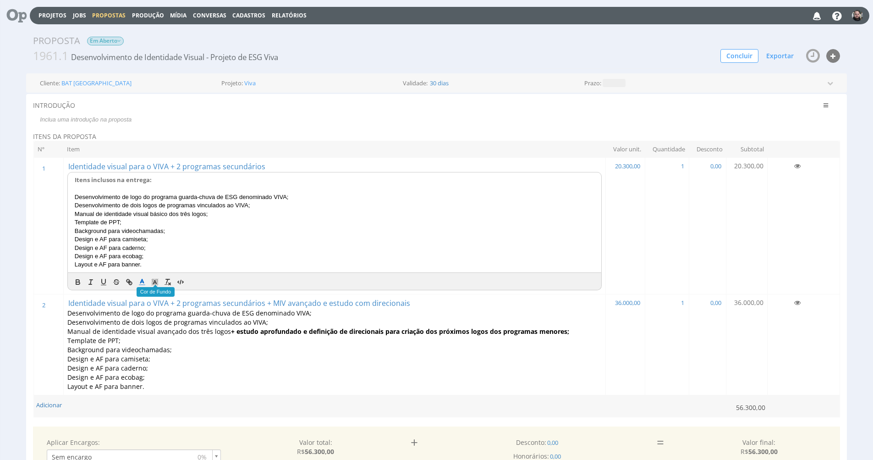
click at [148, 276] on span at bounding box center [142, 281] width 13 height 11
click at [144, 266] on span at bounding box center [142, 269] width 7 height 7
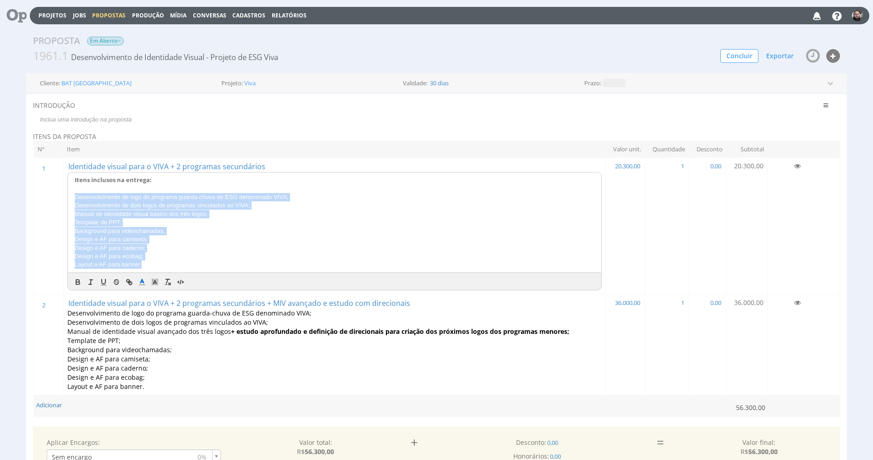
click at [174, 244] on p "Design e AF para caderno;" at bounding box center [335, 248] width 520 height 8
drag, startPoint x: 147, startPoint y: 262, endPoint x: 76, endPoint y: 193, distance: 98.5
click at [76, 193] on div "Itens inclusos na entrega: Desenvolvimento de logo do programa guarda-chuva de …" at bounding box center [334, 222] width 533 height 100
click at [138, 276] on span at bounding box center [142, 281] width 13 height 11
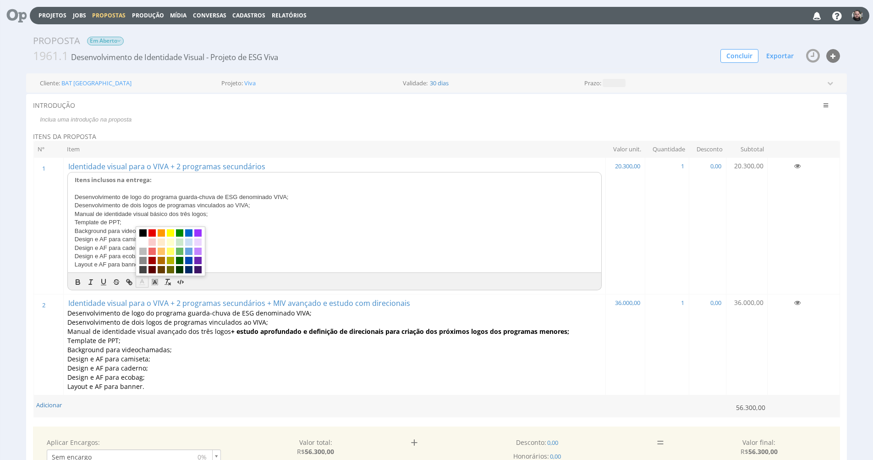
click at [109, 253] on span "Design e AF para ecobag;" at bounding box center [109, 256] width 69 height 7
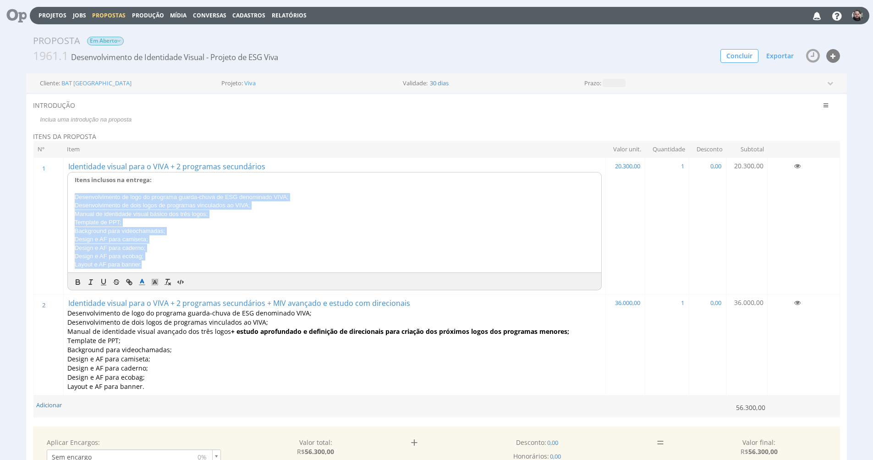
drag, startPoint x: 76, startPoint y: 197, endPoint x: 152, endPoint y: 265, distance: 102.2
click at [156, 260] on div "Itens inclusos na entrega: Desenvolvimento de logo do programa guarda-chuva de …" at bounding box center [334, 222] width 533 height 100
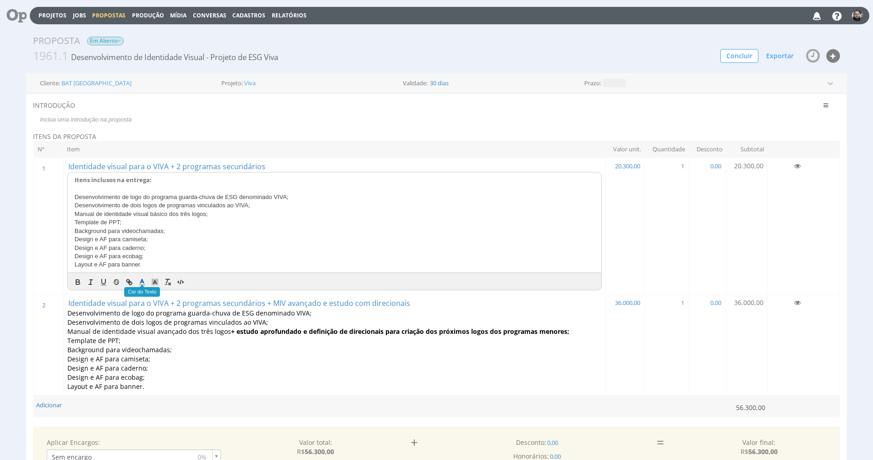
click at [145, 278] on icon at bounding box center [142, 282] width 8 height 8
click at [140, 266] on span at bounding box center [142, 269] width 7 height 7
click at [146, 382] on p "Layout e AF para banner." at bounding box center [334, 386] width 534 height 9
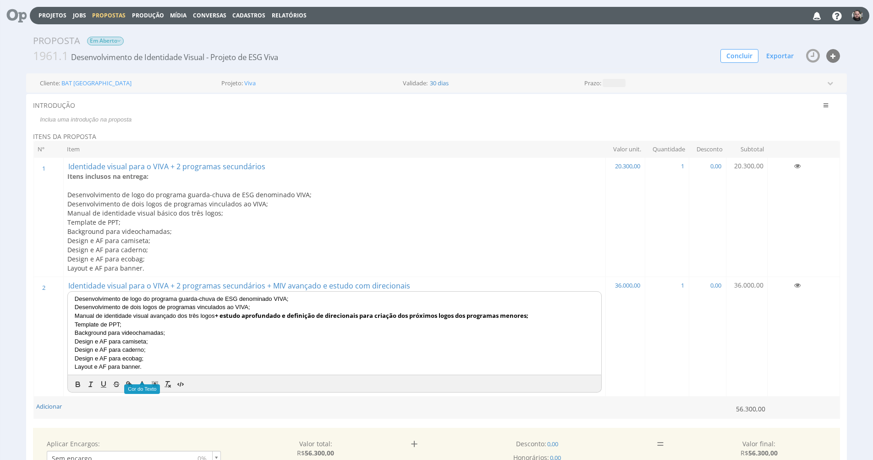
click at [152, 362] on p "Layout e AF para banner." at bounding box center [335, 366] width 520 height 8
click at [128, 178] on strong "Itens inclusos na entrega:" at bounding box center [107, 176] width 81 height 9
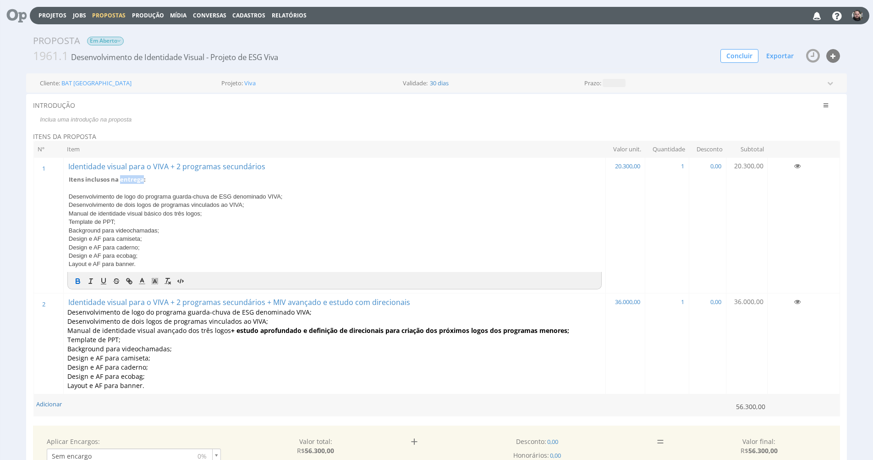
click at [128, 178] on strong "Itens inclusos na entrega:" at bounding box center [107, 179] width 77 height 8
click at [128, 178] on strong "Itens inclusos na entrega:" at bounding box center [113, 180] width 77 height 8
copy strong "Itens inclusos na entrega:"
click at [86, 311] on span "Desenvolvimento de logo do programa guarda-chuva de ESG denominado VIVA;" at bounding box center [189, 312] width 244 height 9
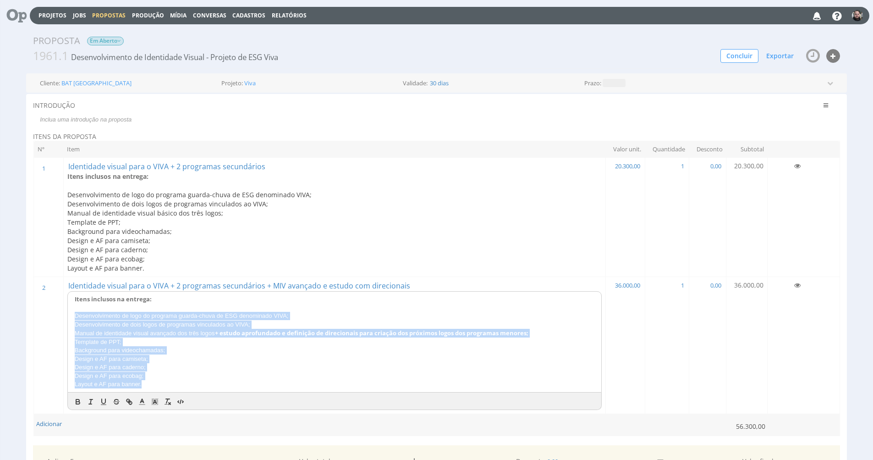
drag, startPoint x: 145, startPoint y: 375, endPoint x: 70, endPoint y: 311, distance: 99.2
click at [70, 311] on div "Itens inclusos na entrega: Desenvolvimento de logo do programa guarda-chuva de …" at bounding box center [334, 341] width 533 height 100
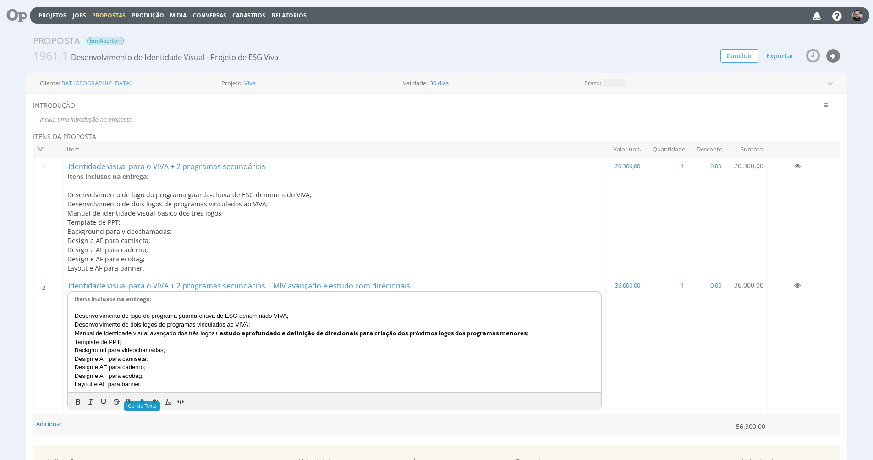
click at [142, 397] on icon at bounding box center [142, 401] width 8 height 8
click at [143, 385] on span at bounding box center [142, 388] width 7 height 7
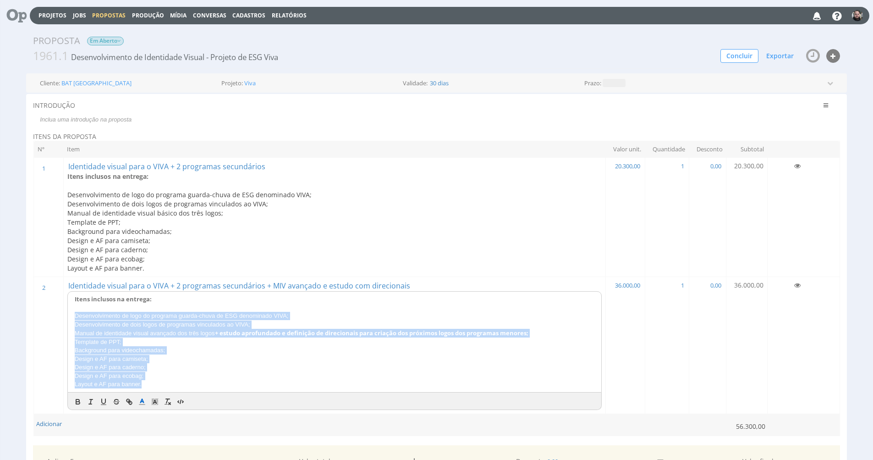
click at [226, 363] on p "Design e AF para caderno;" at bounding box center [335, 367] width 520 height 8
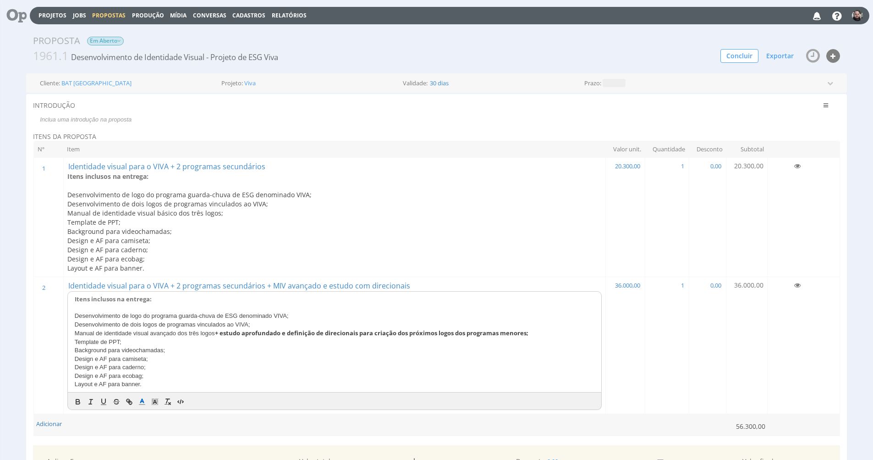
click at [659, 354] on td "1 1" at bounding box center [667, 344] width 44 height 137
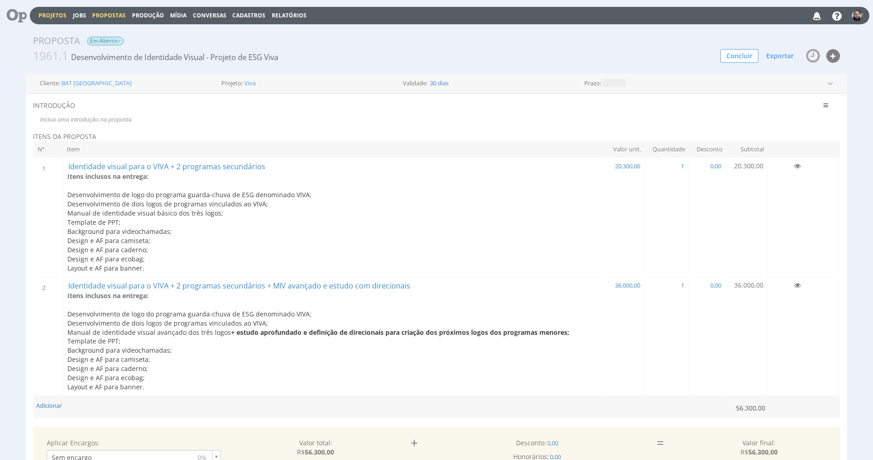
click at [55, 14] on link "Projetos" at bounding box center [52, 15] width 28 height 8
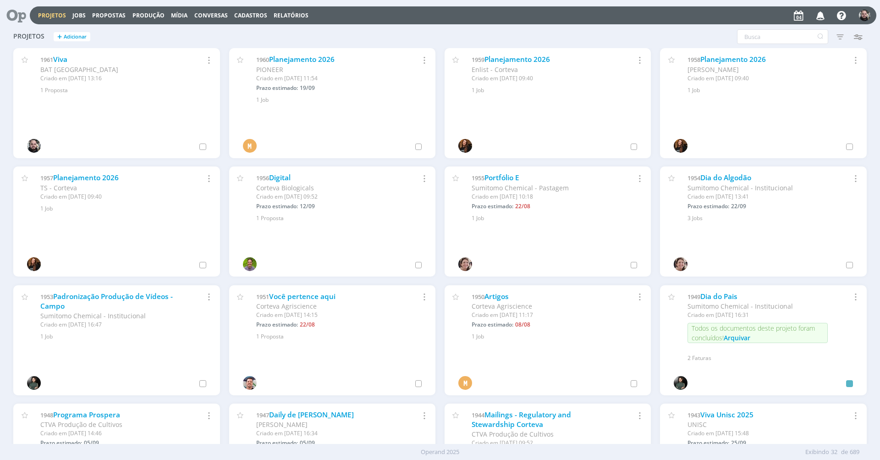
click at [268, 33] on div "Projetos + Adicionar Filtros Filtrar Limpar Status Cliente / Contrato Cliente S…" at bounding box center [440, 37] width 862 height 23
click at [262, 26] on div "Projetos + Adicionar Filtros Filtrar Limpar Status Cliente / Contrato Cliente S…" at bounding box center [440, 37] width 862 height 23
click at [82, 17] on link "Jobs" at bounding box center [78, 15] width 13 height 8
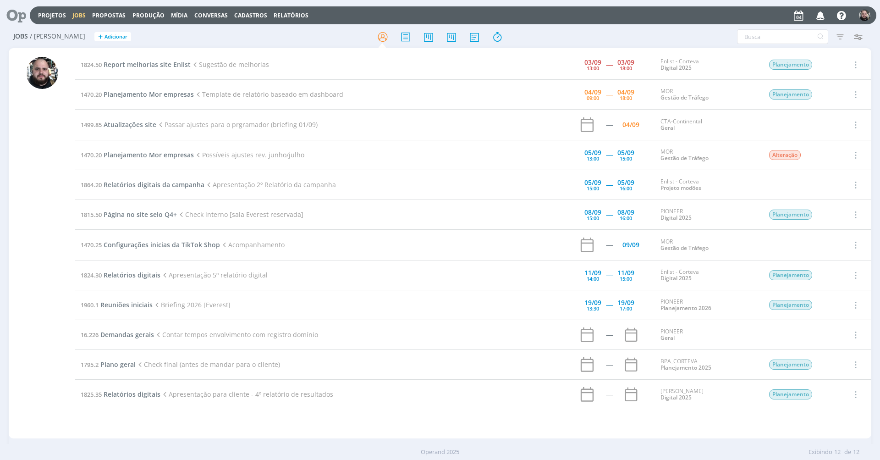
click at [354, 47] on div "Jobs / Minha Pauta + Adicionar Filtros Filtrar Limpar Tipo Jobs e Tarefas Data …" at bounding box center [440, 37] width 862 height 23
click at [149, 91] on span "Planejamento Mor empresas" at bounding box center [149, 94] width 90 height 9
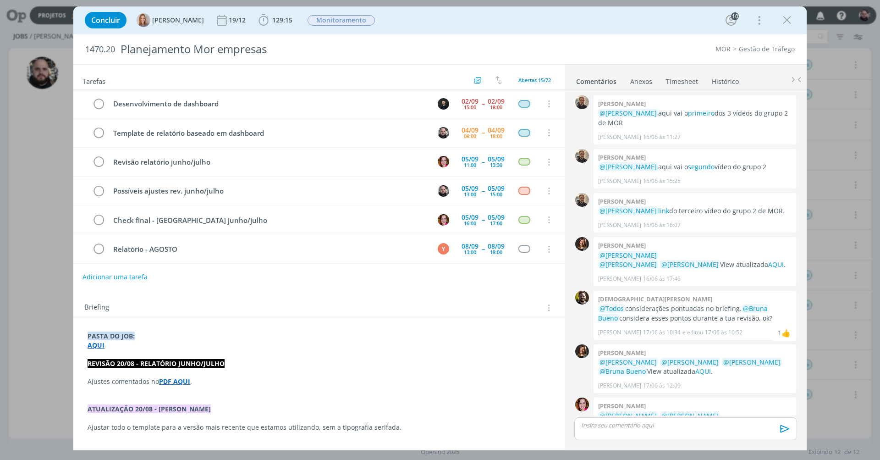
scroll to position [738, 0]
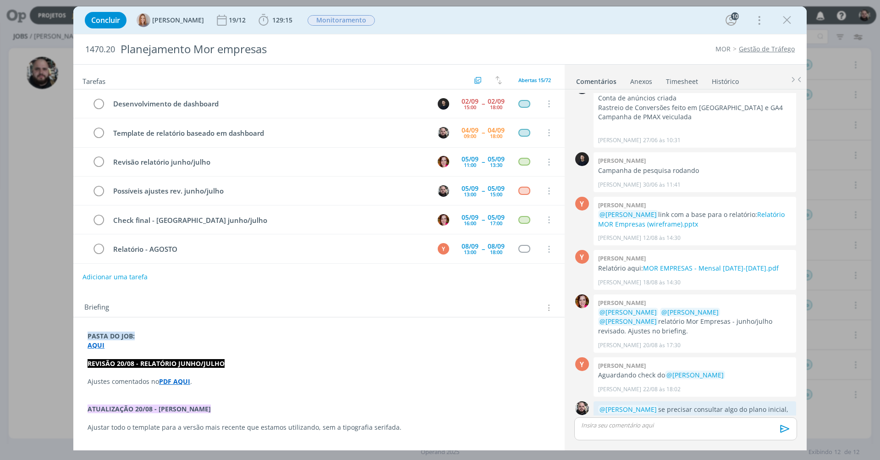
click at [732, 46] on li "Gestão de Tráfego" at bounding box center [762, 48] width 64 height 9
click at [726, 48] on link "MOR" at bounding box center [722, 48] width 15 height 9
click at [757, 49] on link "Gestão de Tráfego" at bounding box center [767, 48] width 56 height 9
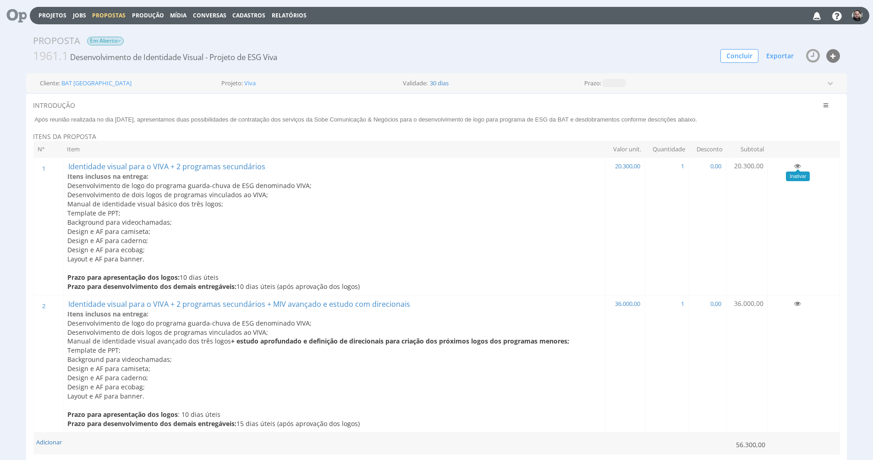
click at [799, 165] on icon at bounding box center [797, 166] width 6 height 6
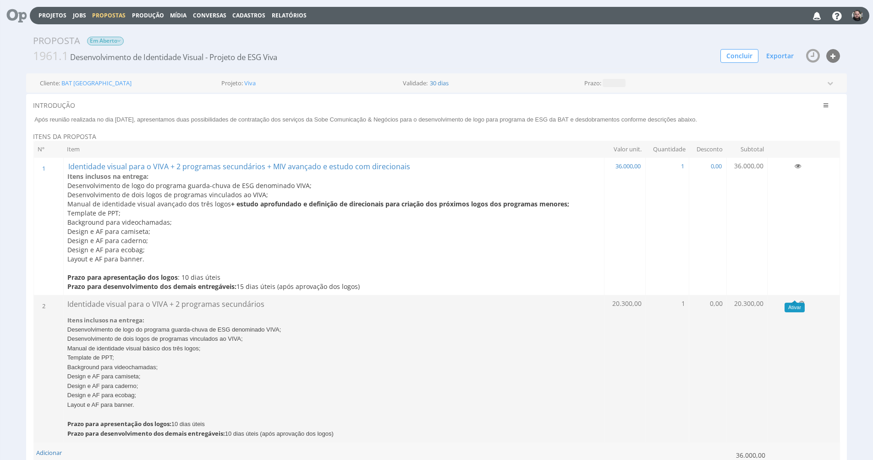
click at [795, 300] on icon at bounding box center [794, 303] width 6 height 6
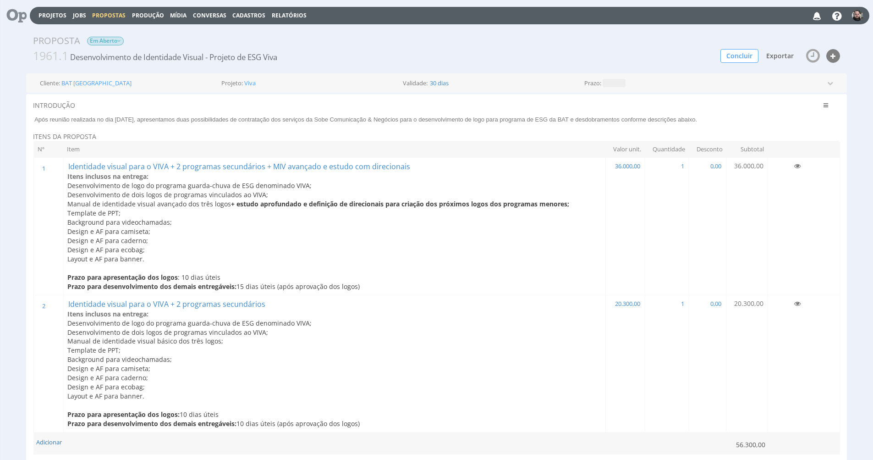
click at [790, 52] on span "Exportar" at bounding box center [779, 55] width 27 height 9
click at [741, 74] on link "Gerar PDF" at bounding box center [749, 73] width 99 height 12
click at [765, 56] on button "Exportar" at bounding box center [779, 56] width 39 height 16
click at [770, 101] on link "Personalizar PDF/Imprimir" at bounding box center [749, 106] width 99 height 12
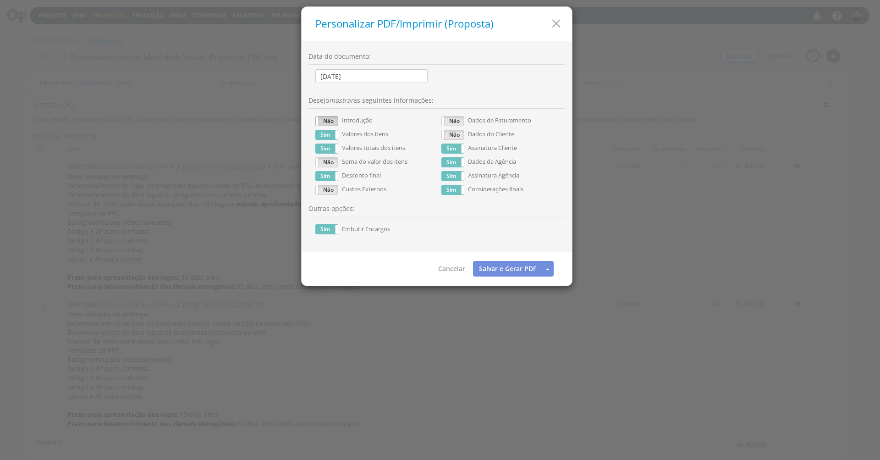
click at [328, 119] on label "Não" at bounding box center [327, 120] width 22 height 9
click at [499, 269] on link "Salvar e Gerar PDF" at bounding box center [507, 269] width 69 height 16
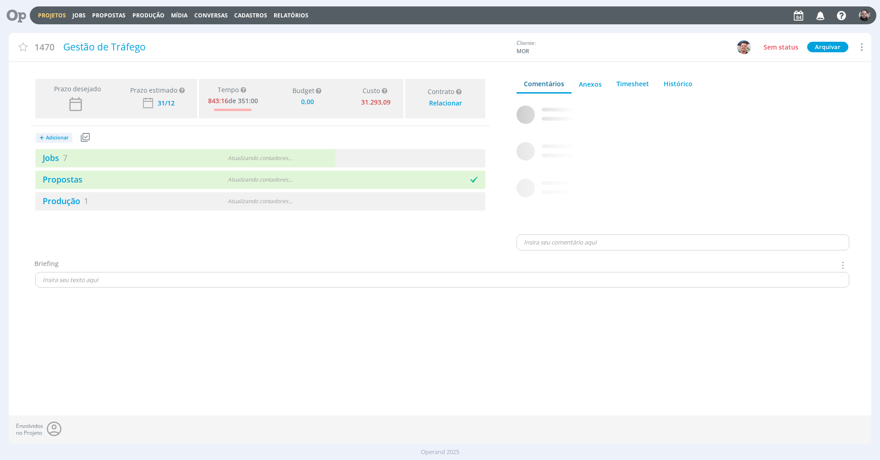
type input "0,00"
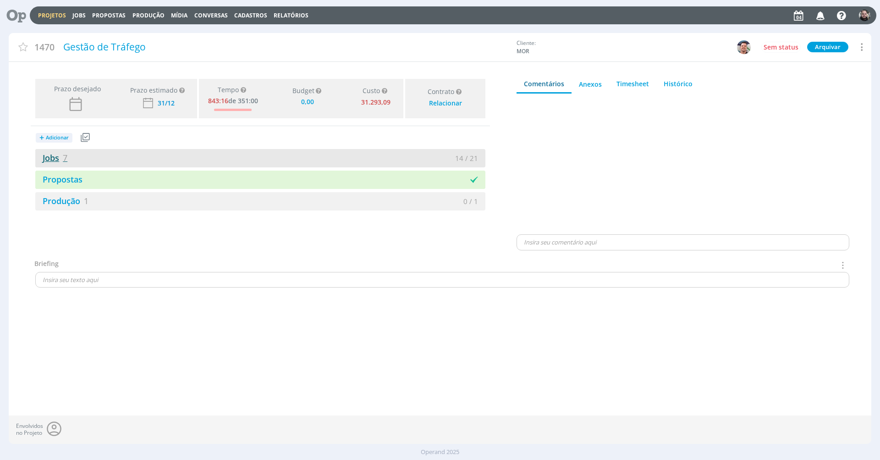
click at [56, 159] on link "Jobs 7" at bounding box center [51, 157] width 32 height 11
